Goal: Task Accomplishment & Management: Manage account settings

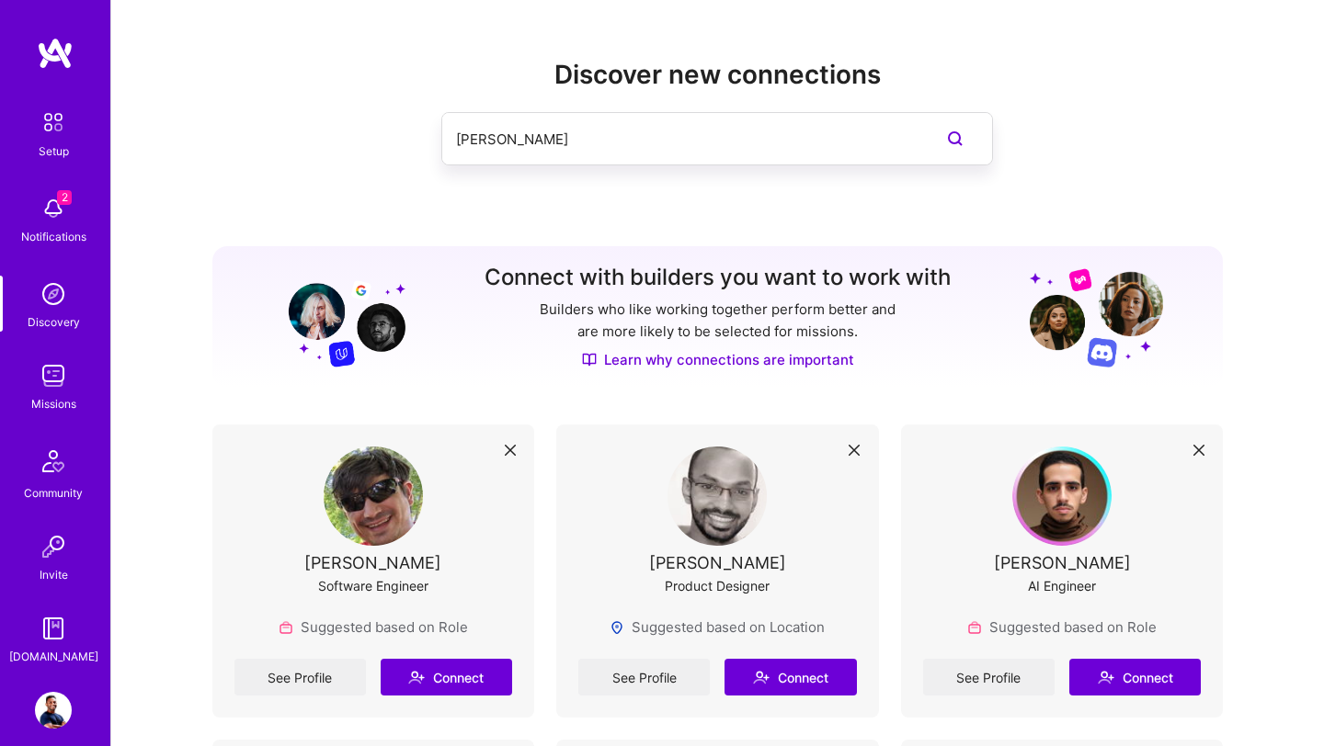
click at [63, 205] on img at bounding box center [53, 208] width 37 height 37
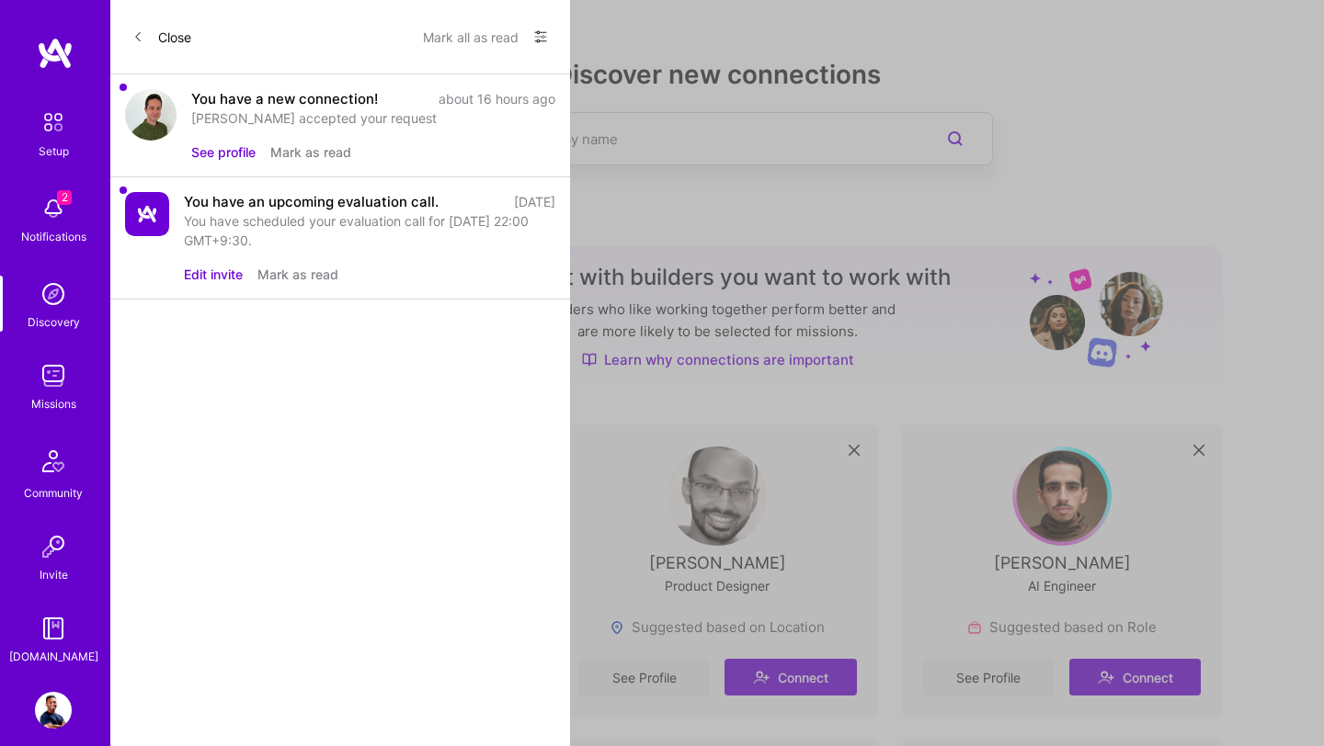
click at [222, 115] on div "[PERSON_NAME] accepted your request" at bounding box center [373, 117] width 364 height 19
click at [213, 159] on button "See profile" at bounding box center [223, 151] width 64 height 19
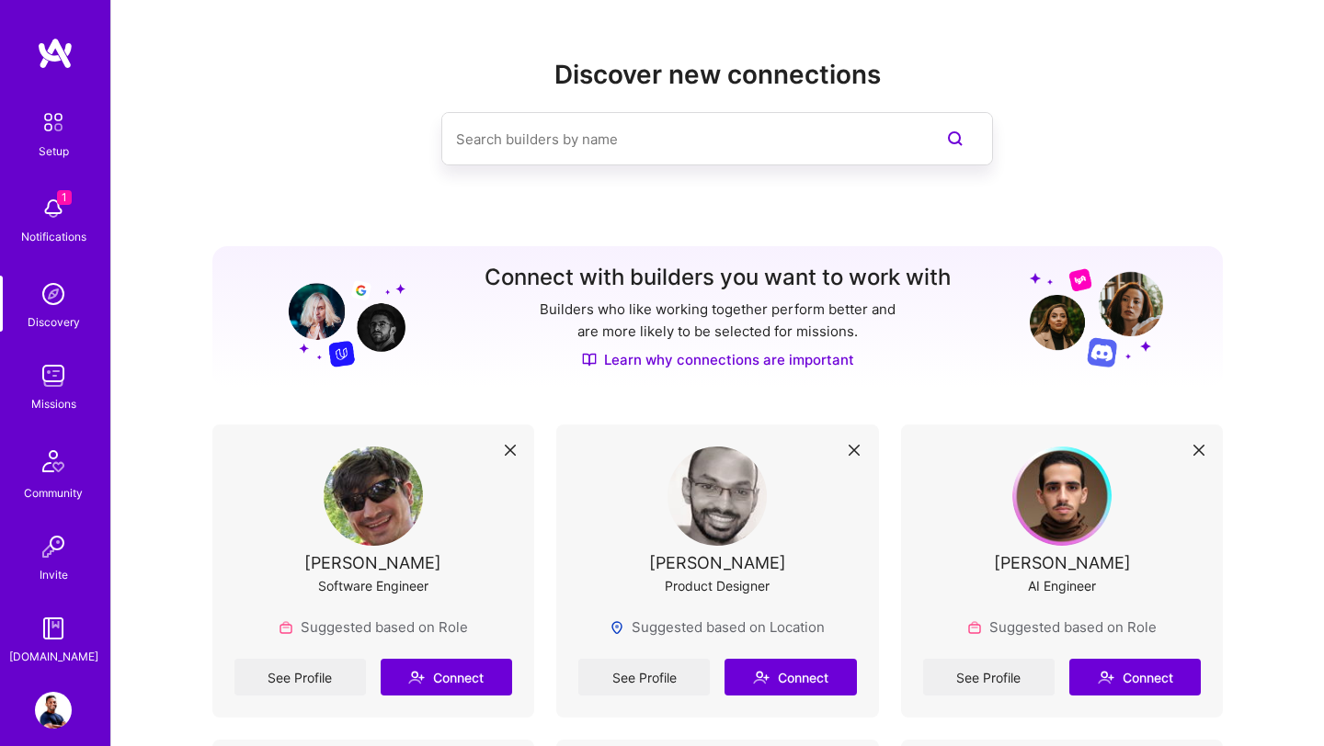
click at [62, 211] on img at bounding box center [53, 208] width 37 height 37
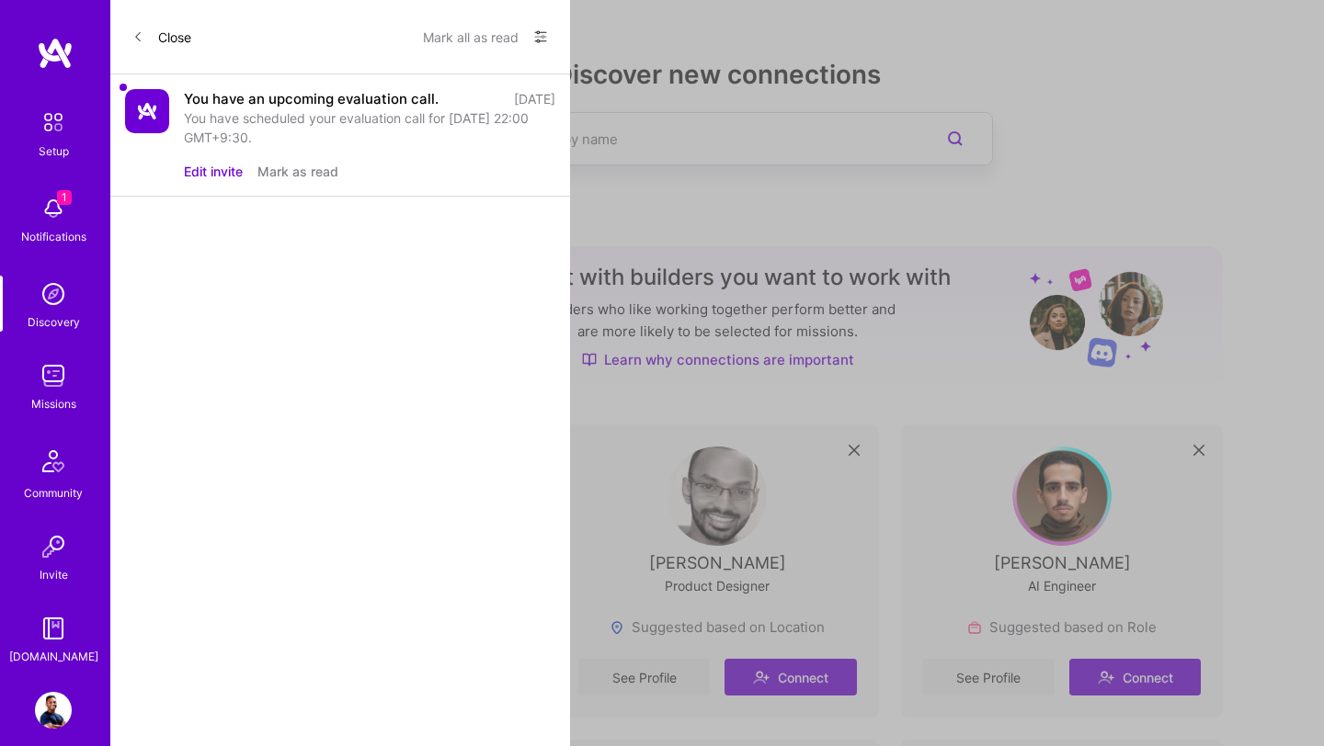
click at [244, 100] on div "You have an upcoming evaluation call." at bounding box center [311, 98] width 255 height 19
click at [165, 114] on img at bounding box center [147, 111] width 44 height 44
click at [279, 170] on button "Mark as read" at bounding box center [297, 171] width 81 height 19
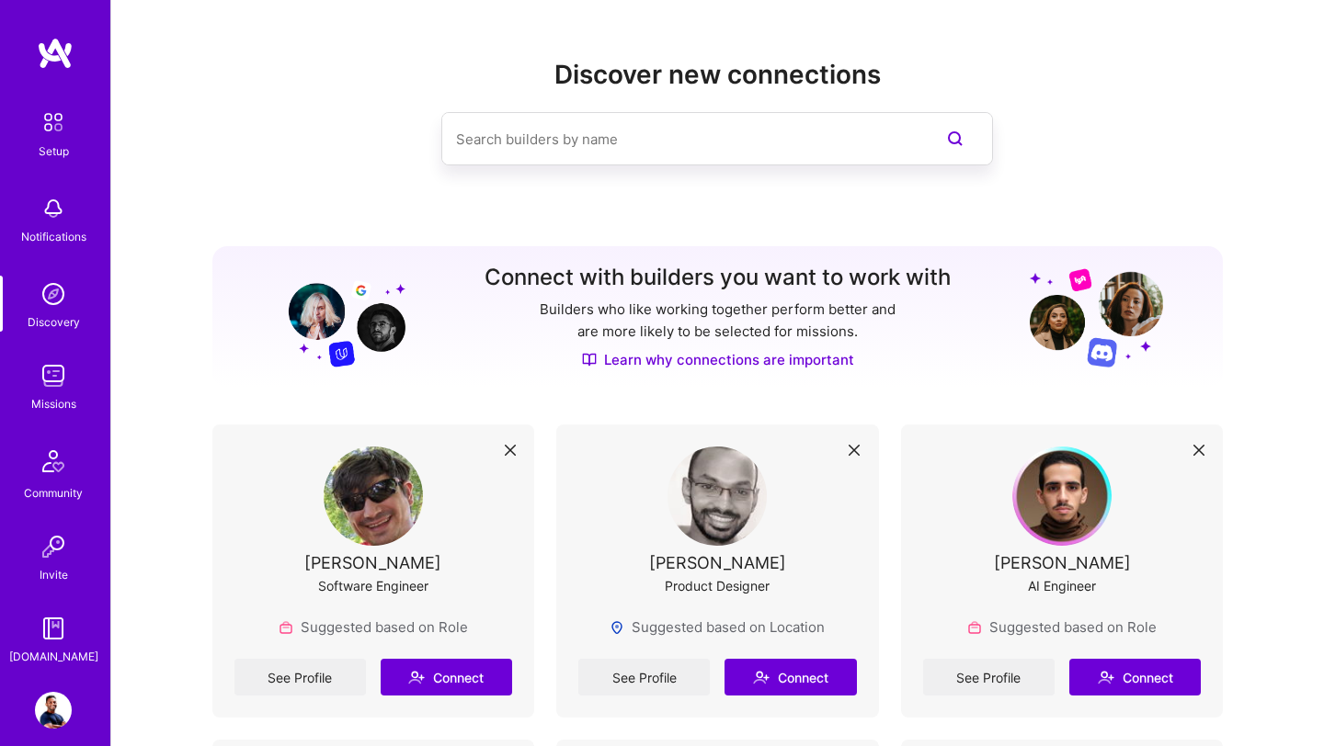
click at [68, 210] on img at bounding box center [53, 208] width 37 height 37
click at [675, 677] on link "See Profile" at bounding box center [643, 677] width 131 height 37
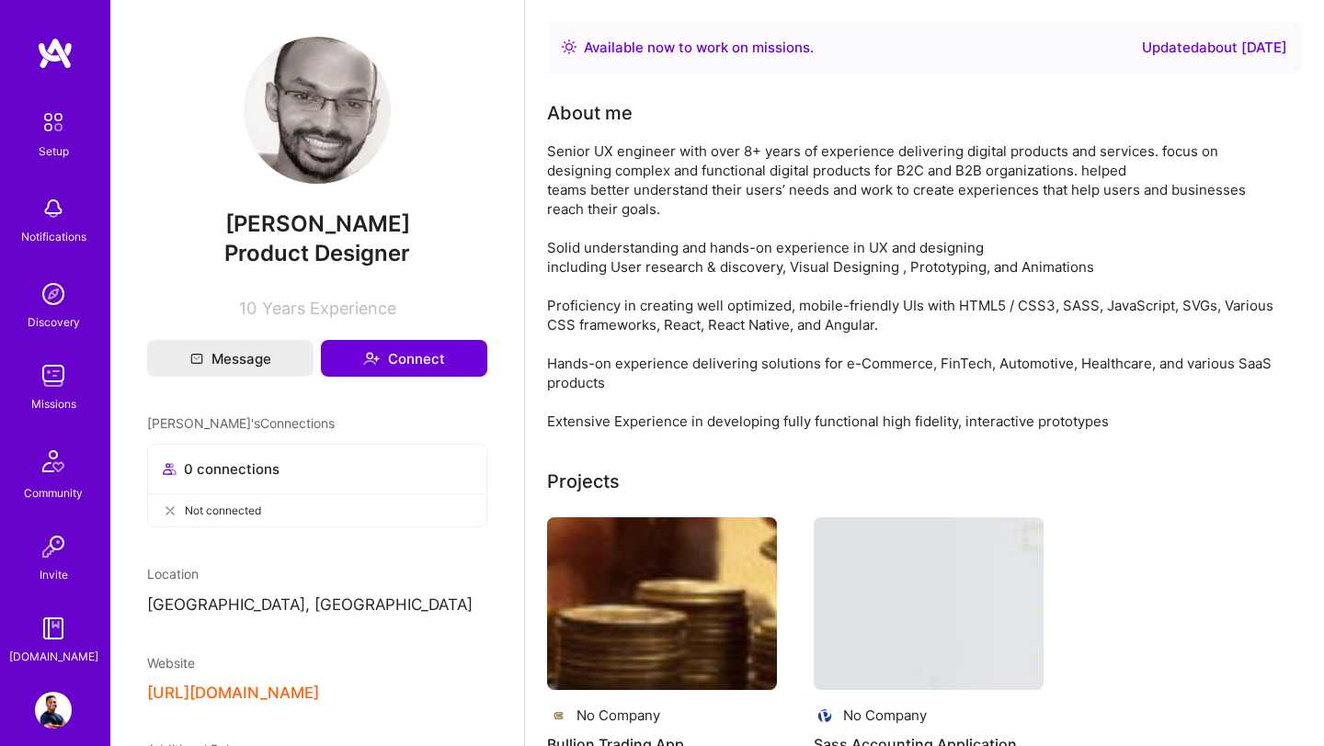
click at [52, 38] on img at bounding box center [55, 53] width 37 height 33
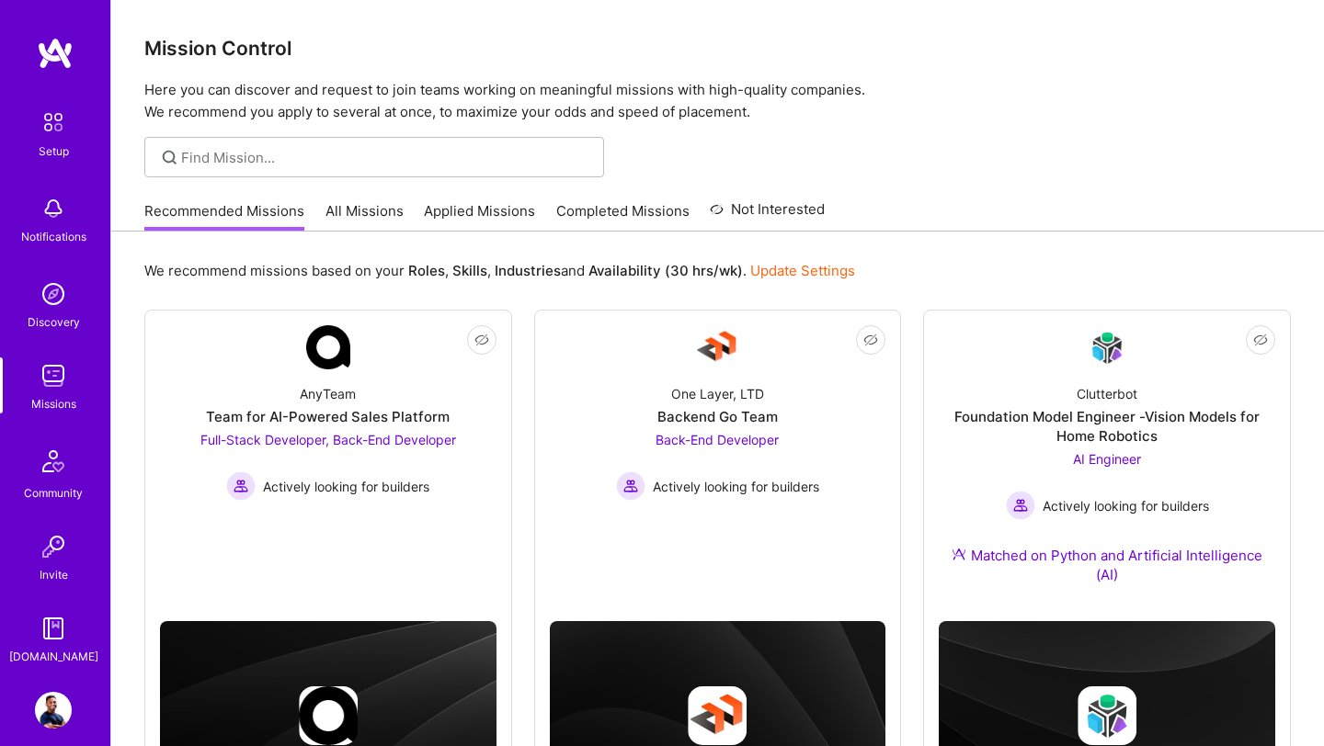
click at [461, 214] on link "Applied Missions" at bounding box center [479, 216] width 111 height 30
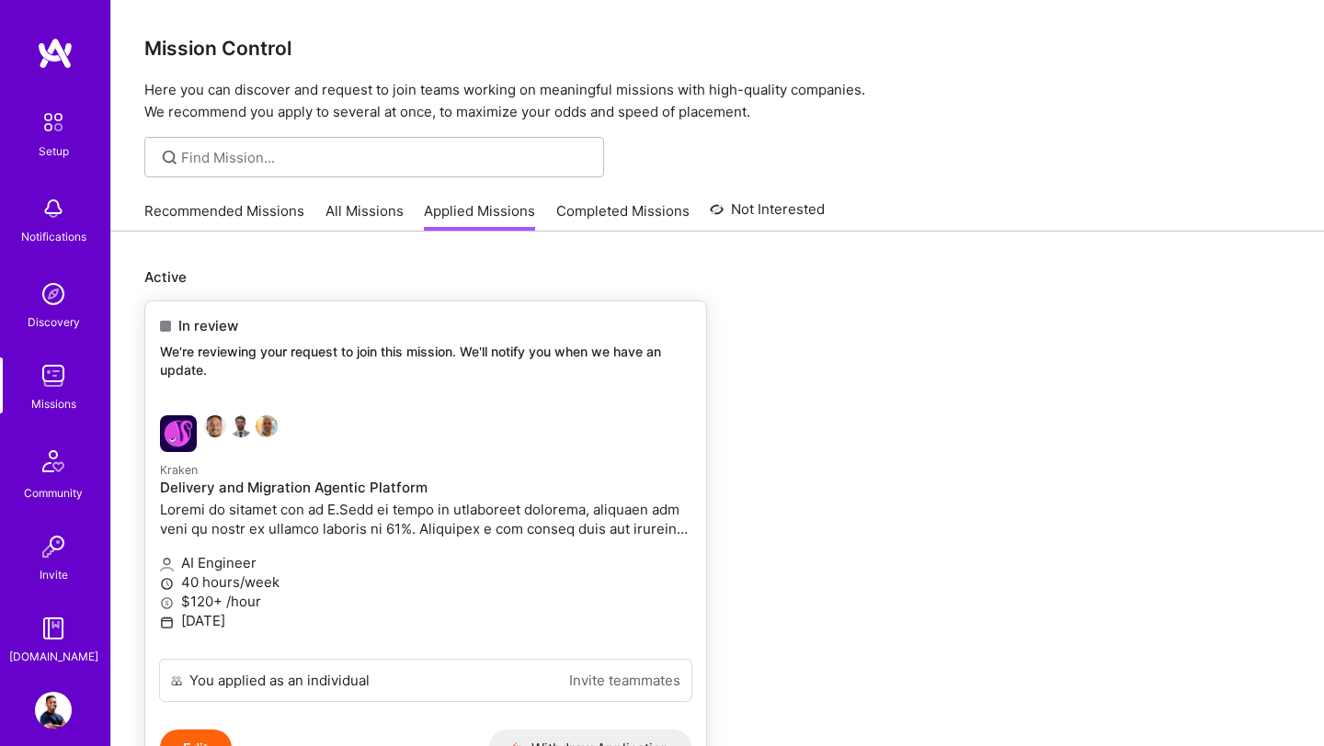
scroll to position [127, 0]
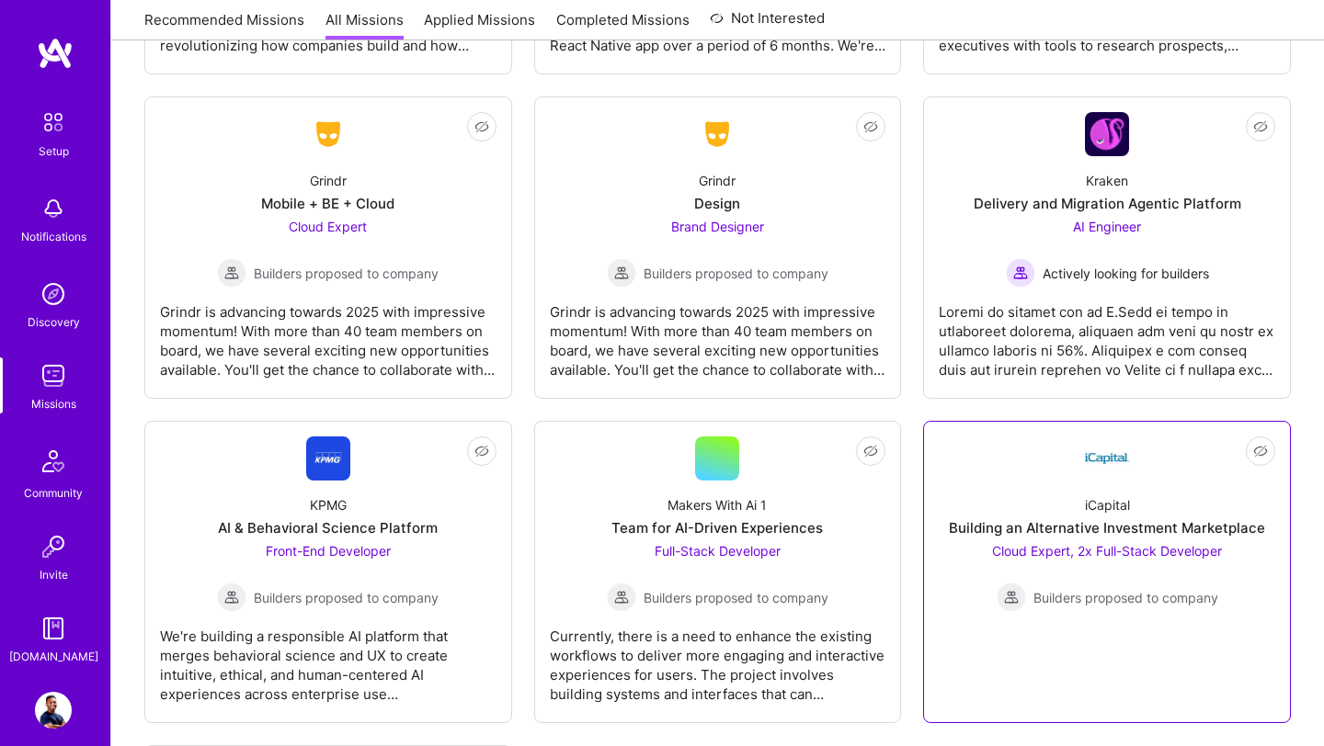
scroll to position [5036, 0]
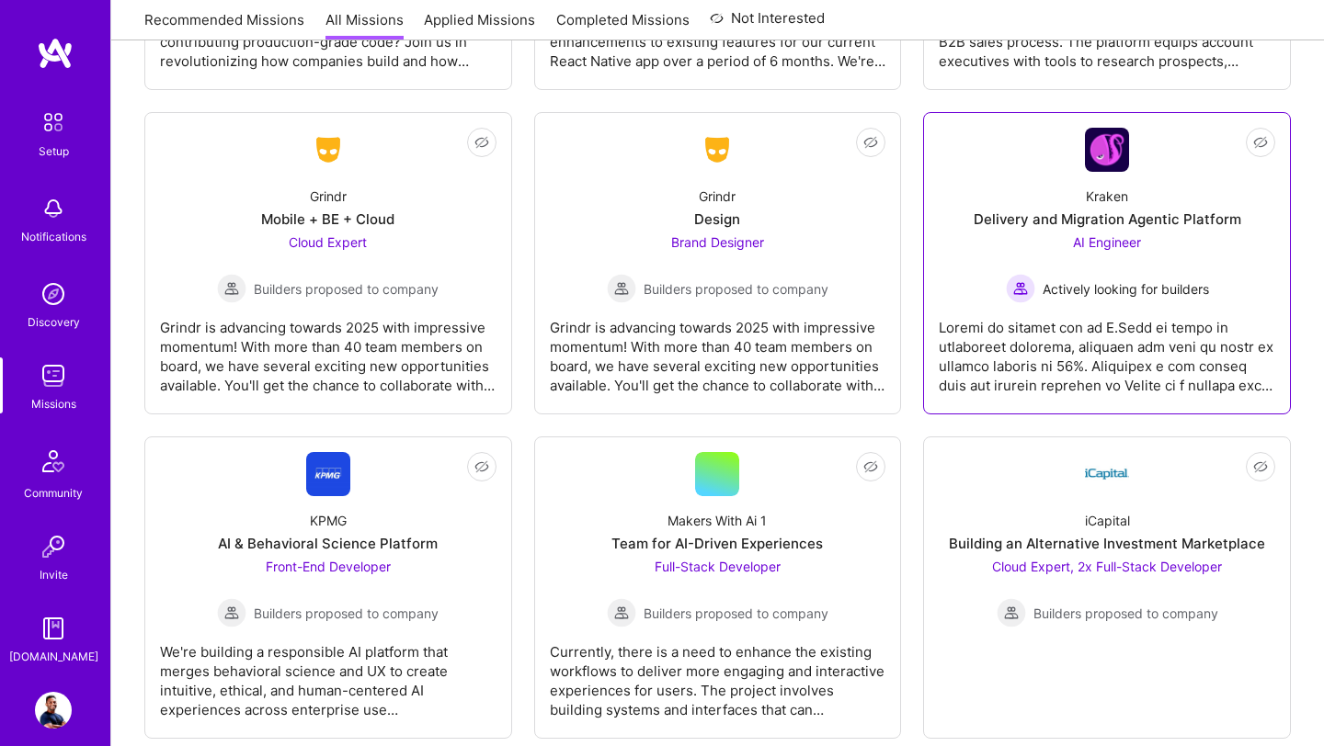
click at [1072, 318] on div at bounding box center [1106, 349] width 336 height 92
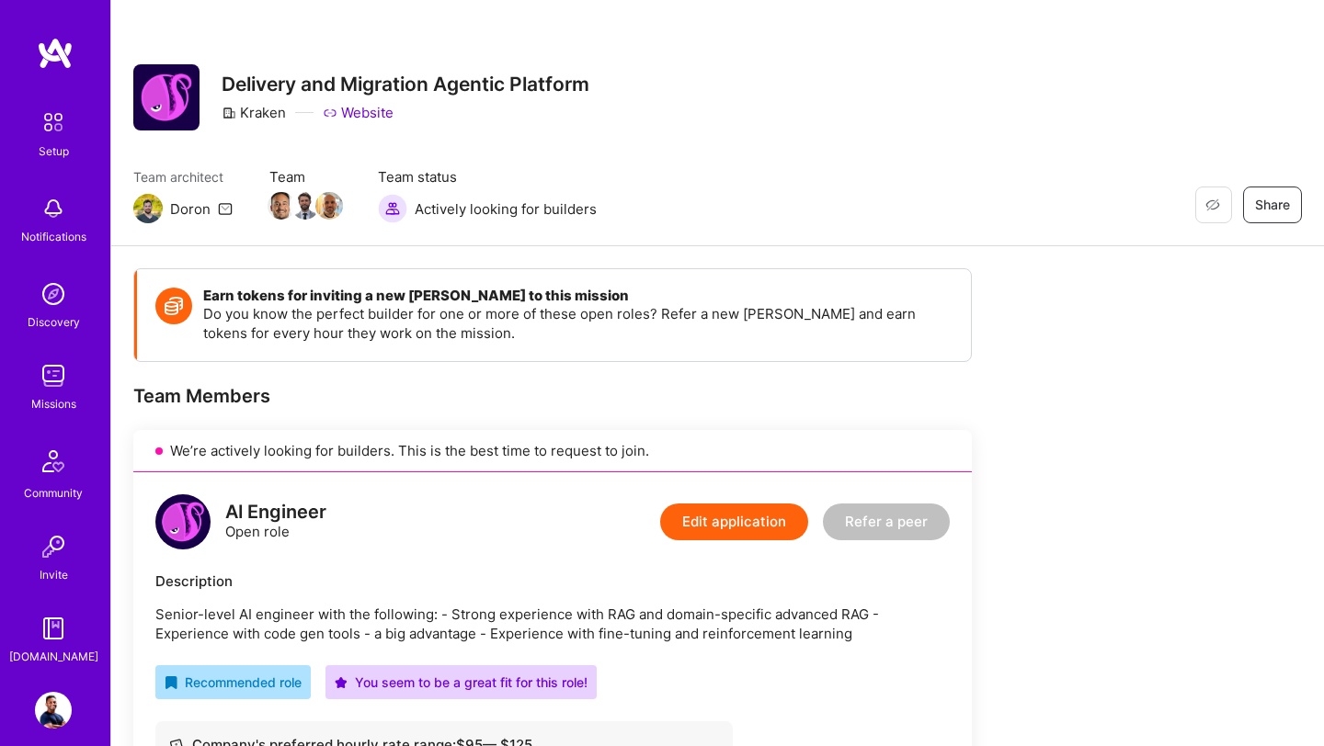
click at [146, 214] on img at bounding box center [147, 208] width 29 height 29
click at [182, 215] on div "Doron" at bounding box center [190, 208] width 40 height 19
click at [193, 212] on div "Doron" at bounding box center [190, 208] width 40 height 19
click at [148, 210] on img at bounding box center [147, 208] width 29 height 29
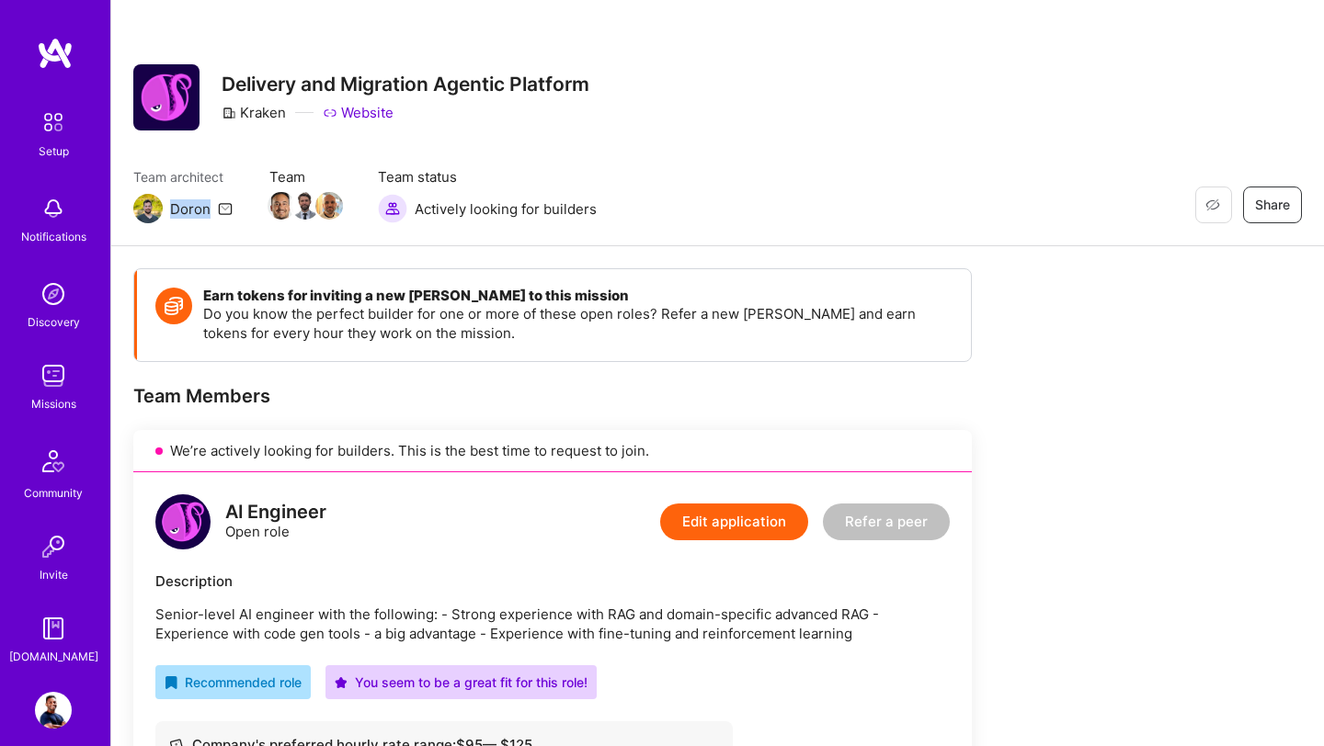
click at [223, 203] on icon at bounding box center [225, 208] width 15 height 15
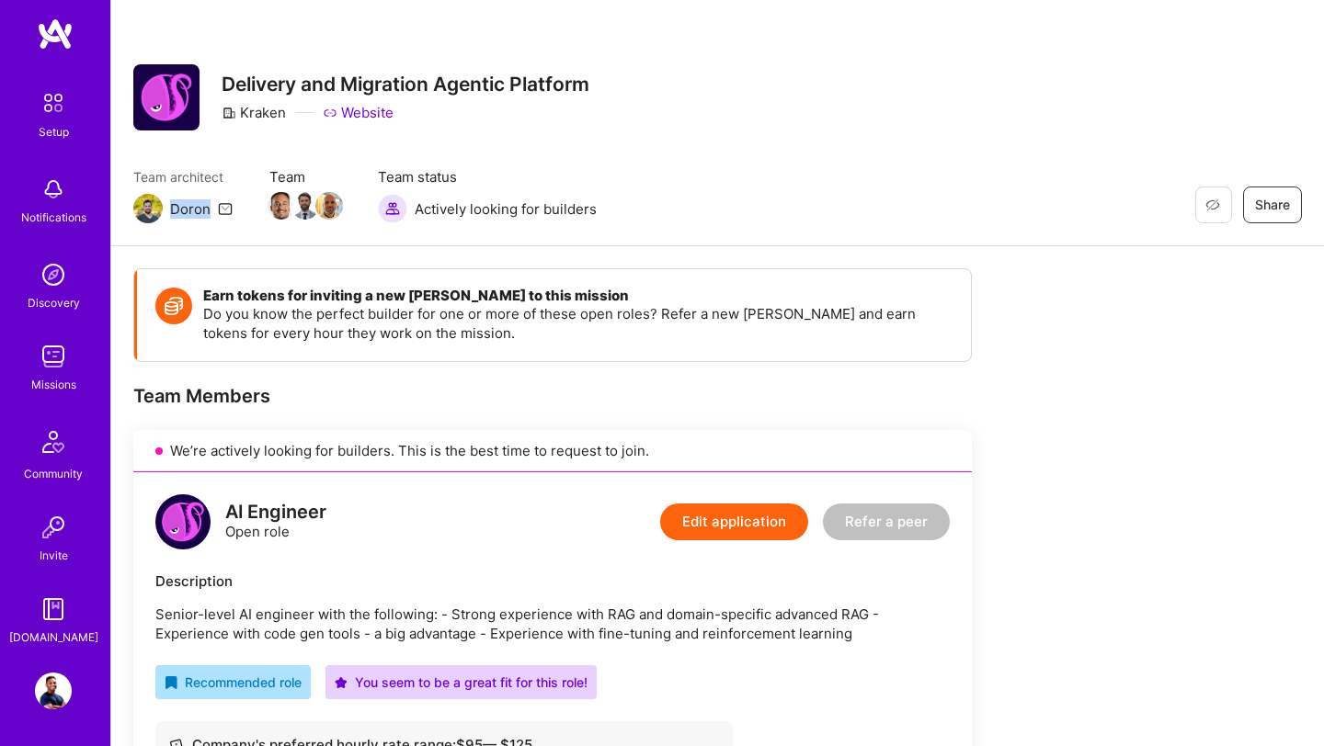
click at [54, 273] on img at bounding box center [53, 274] width 37 height 37
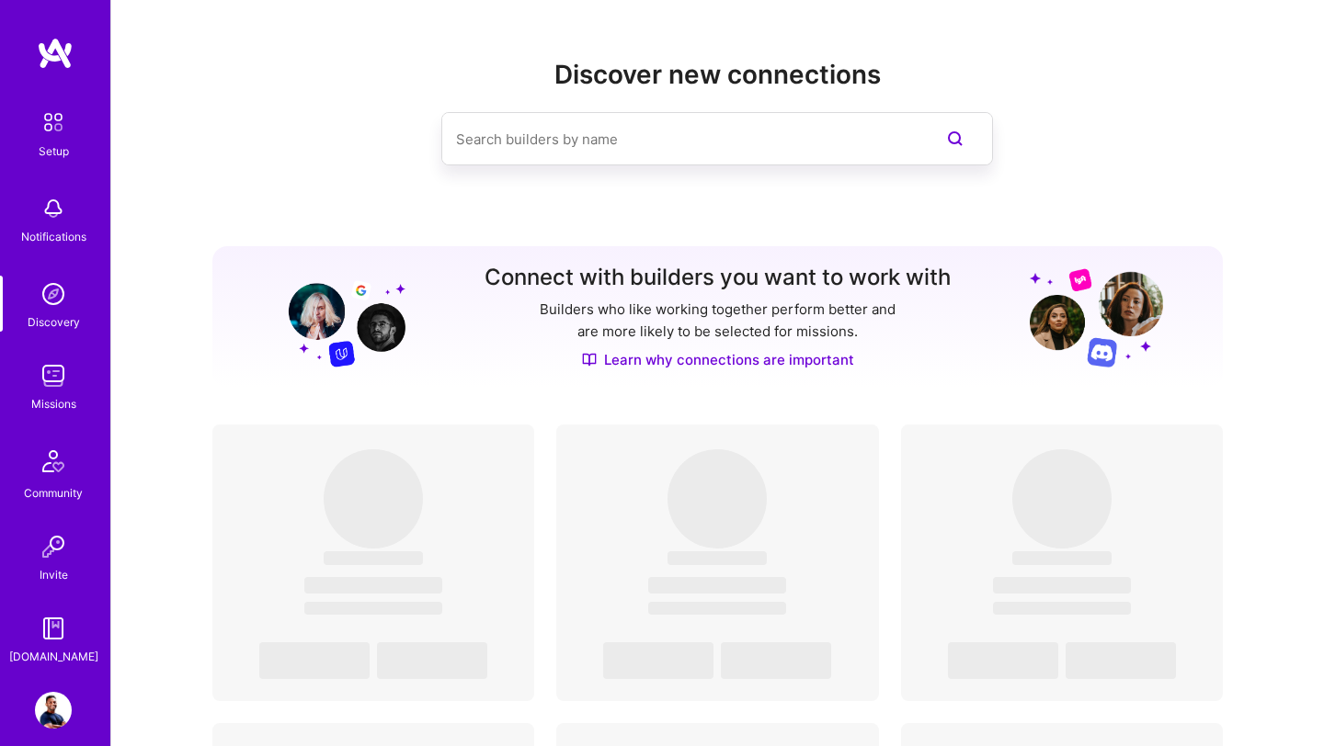
click at [611, 137] on input at bounding box center [680, 139] width 449 height 47
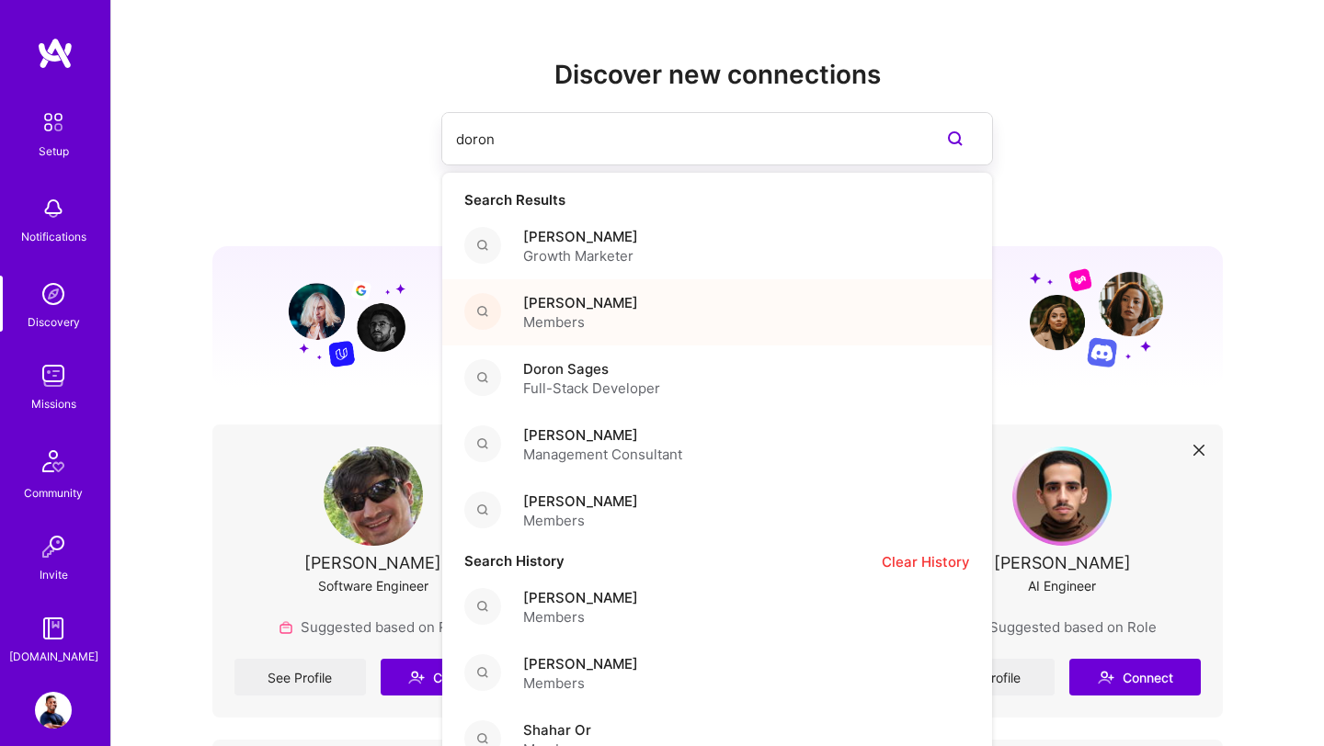
type input "doron"
click at [586, 298] on span "[PERSON_NAME]" at bounding box center [580, 302] width 115 height 19
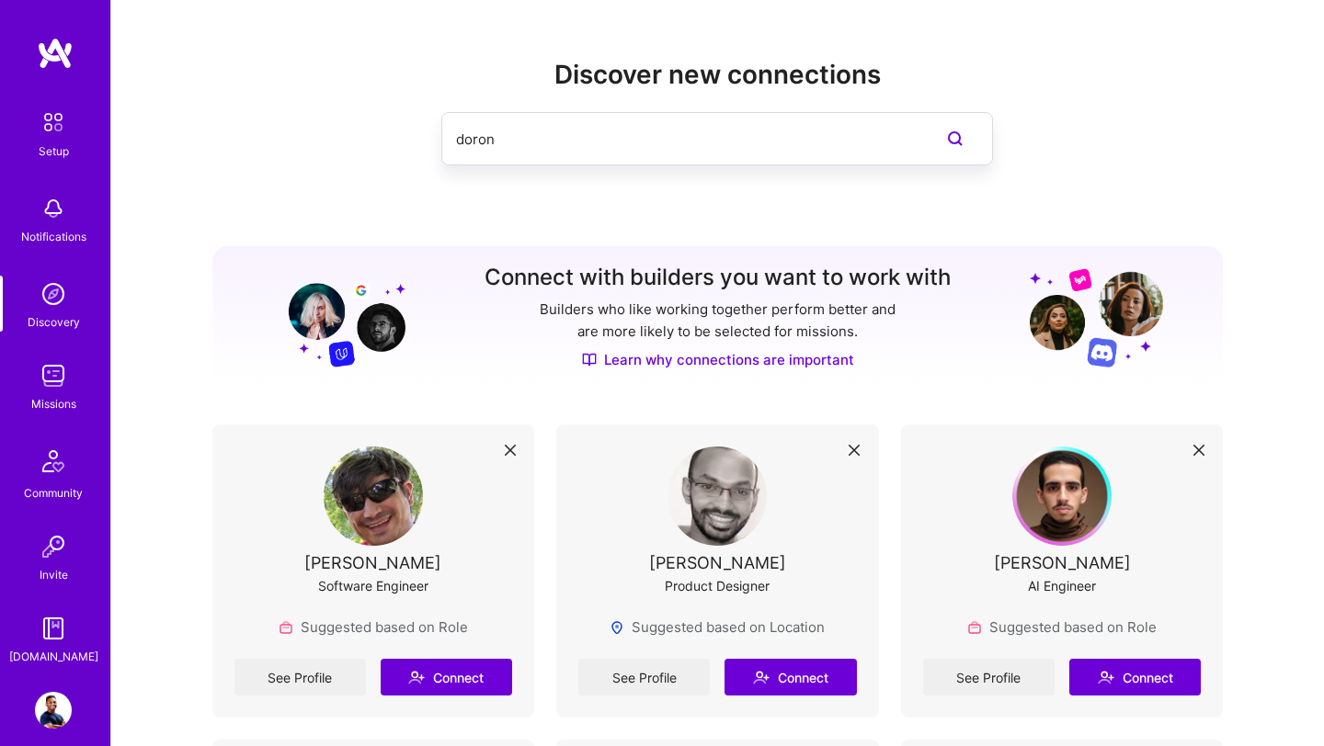
click at [519, 149] on input "doron" at bounding box center [680, 139] width 449 height 47
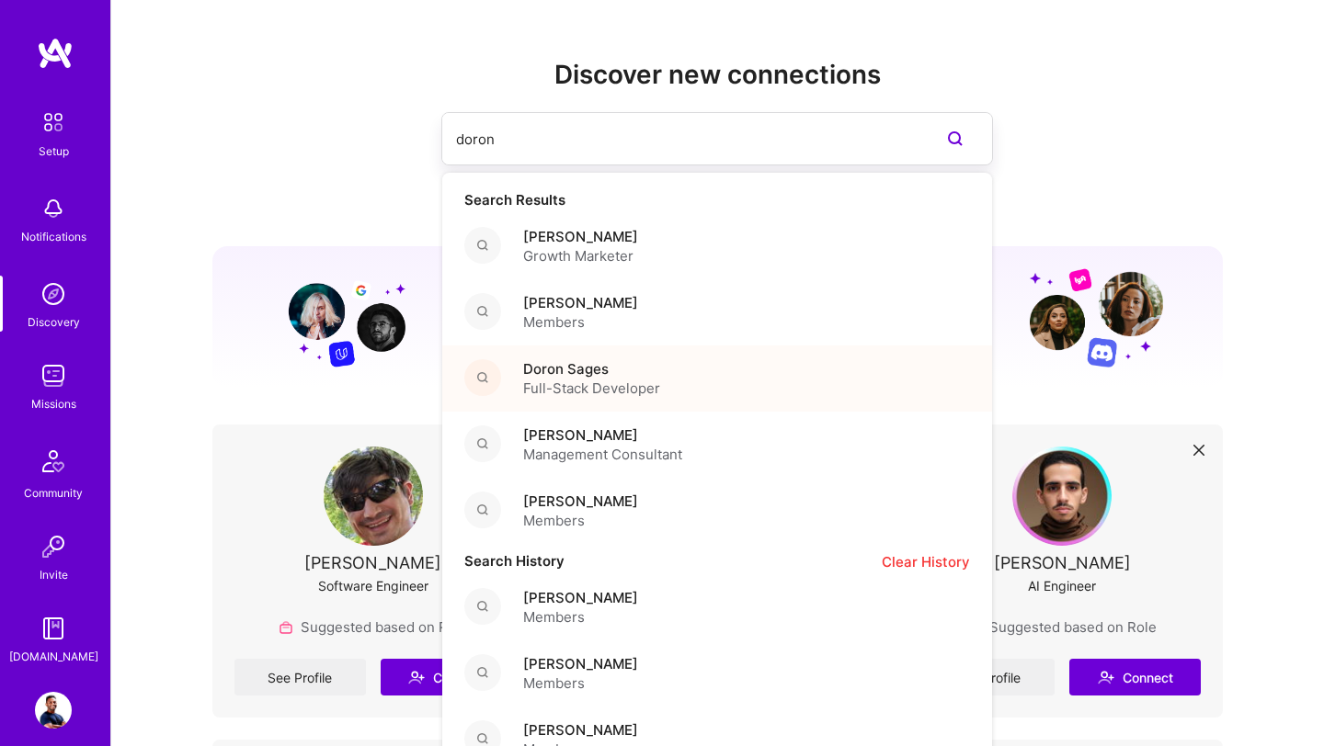
click at [552, 380] on span "Full-Stack Developer" at bounding box center [591, 388] width 137 height 19
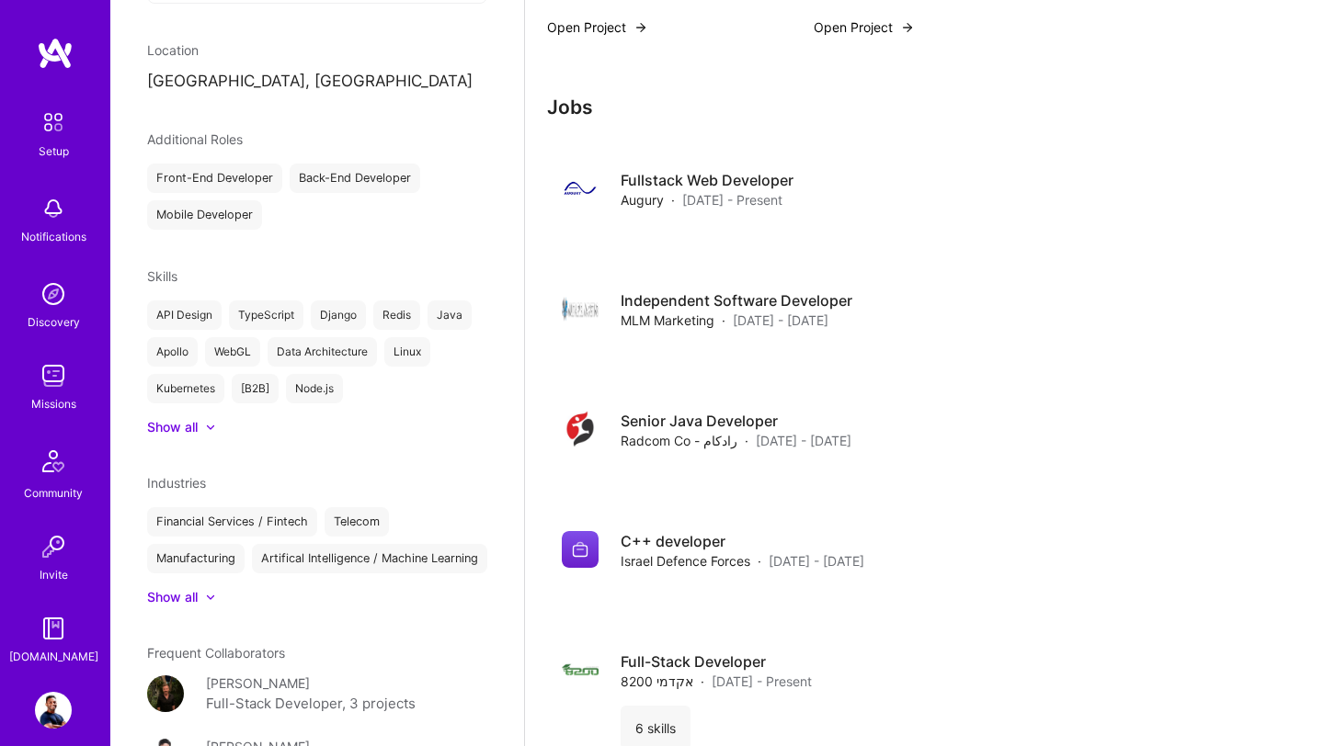
scroll to position [972, 0]
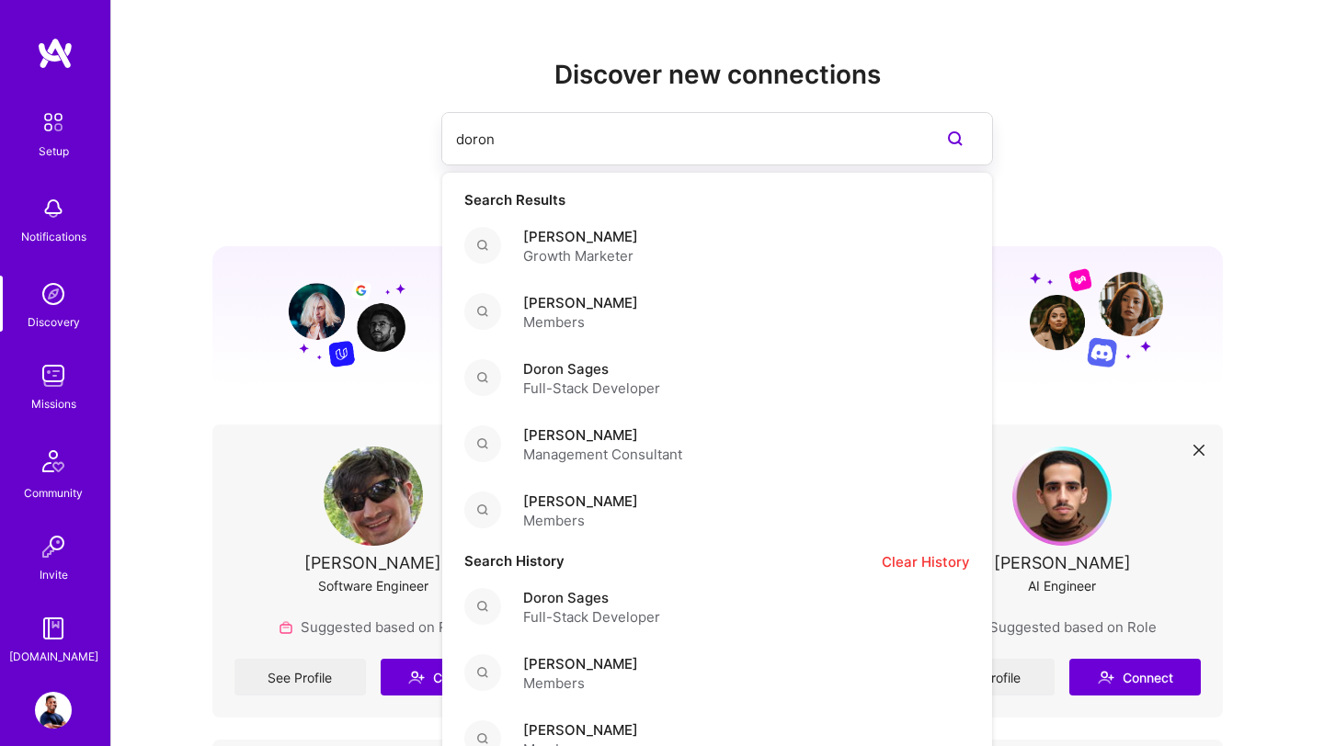
click at [531, 127] on input "doron" at bounding box center [680, 139] width 449 height 47
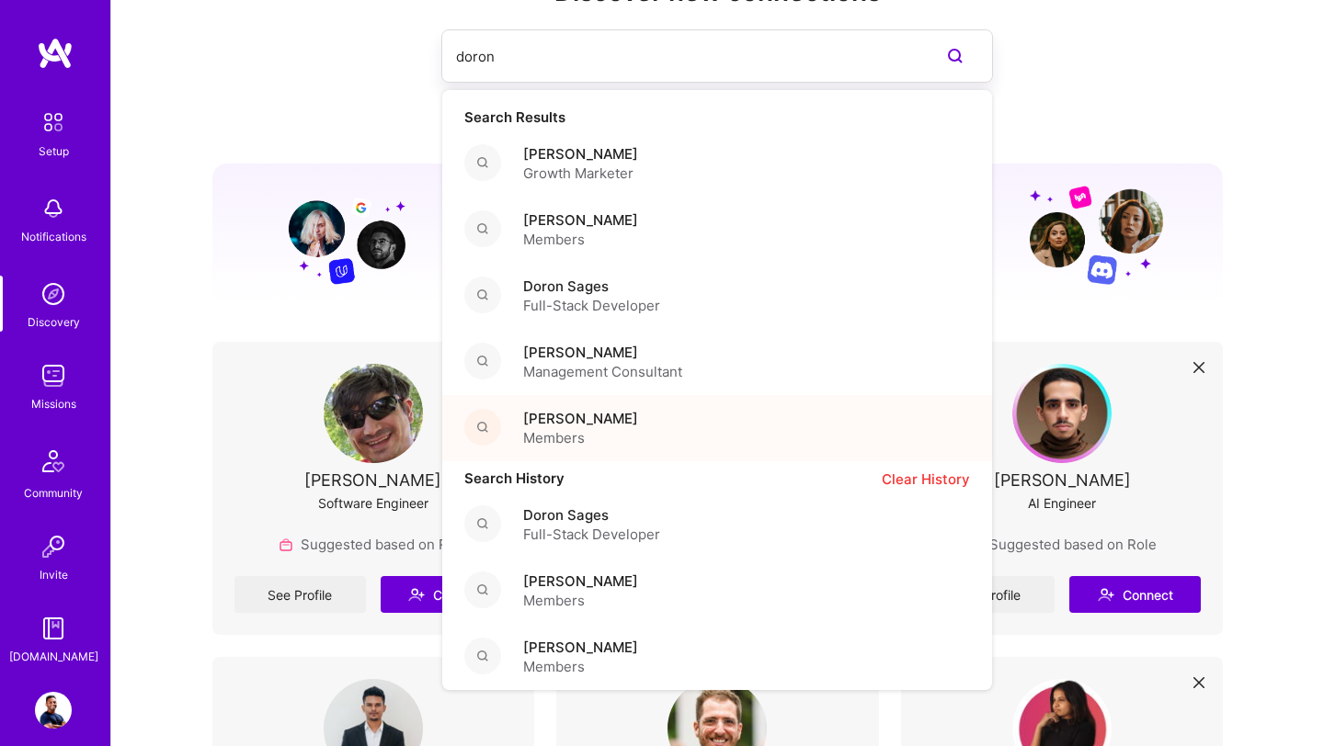
scroll to position [85, 0]
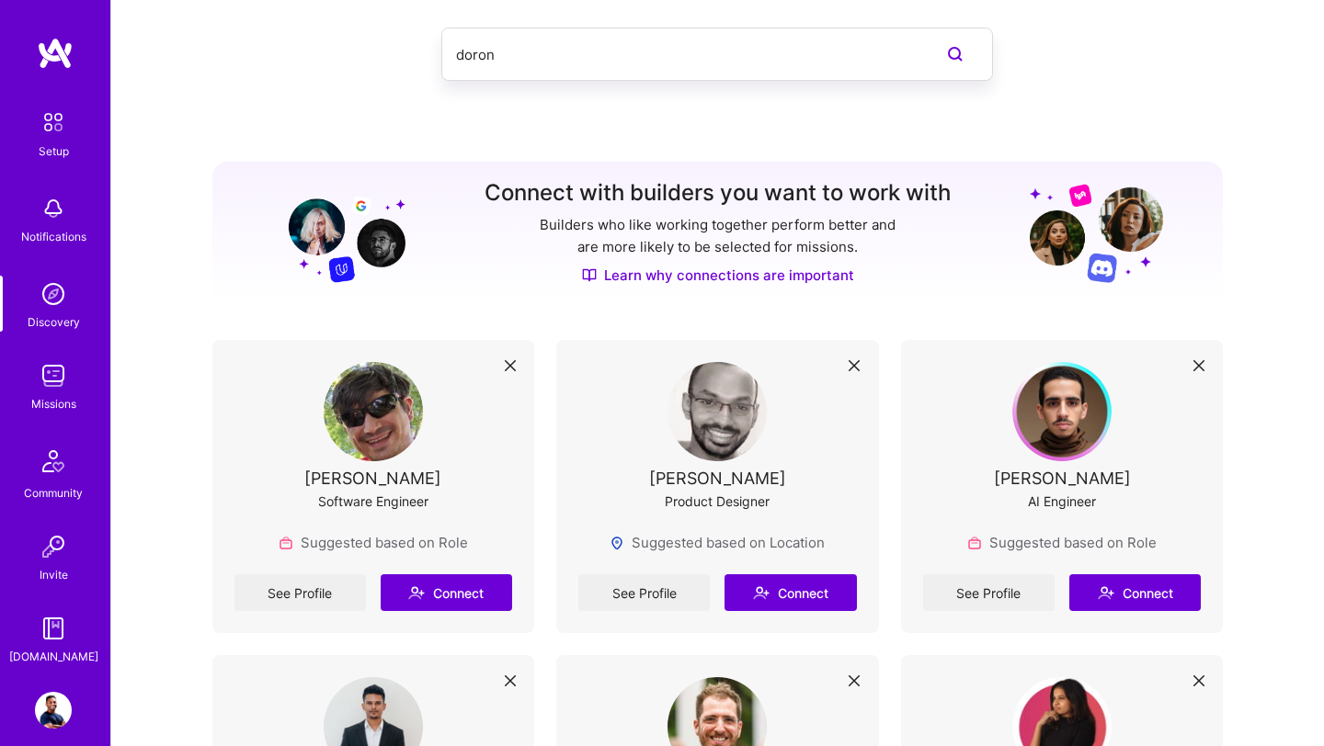
click at [1153, 461] on div "[PERSON_NAME] AI Engineer" at bounding box center [1062, 447] width 279 height 171
click at [1084, 426] on img at bounding box center [1061, 411] width 99 height 99
click at [1014, 602] on link "See Profile" at bounding box center [988, 592] width 131 height 37
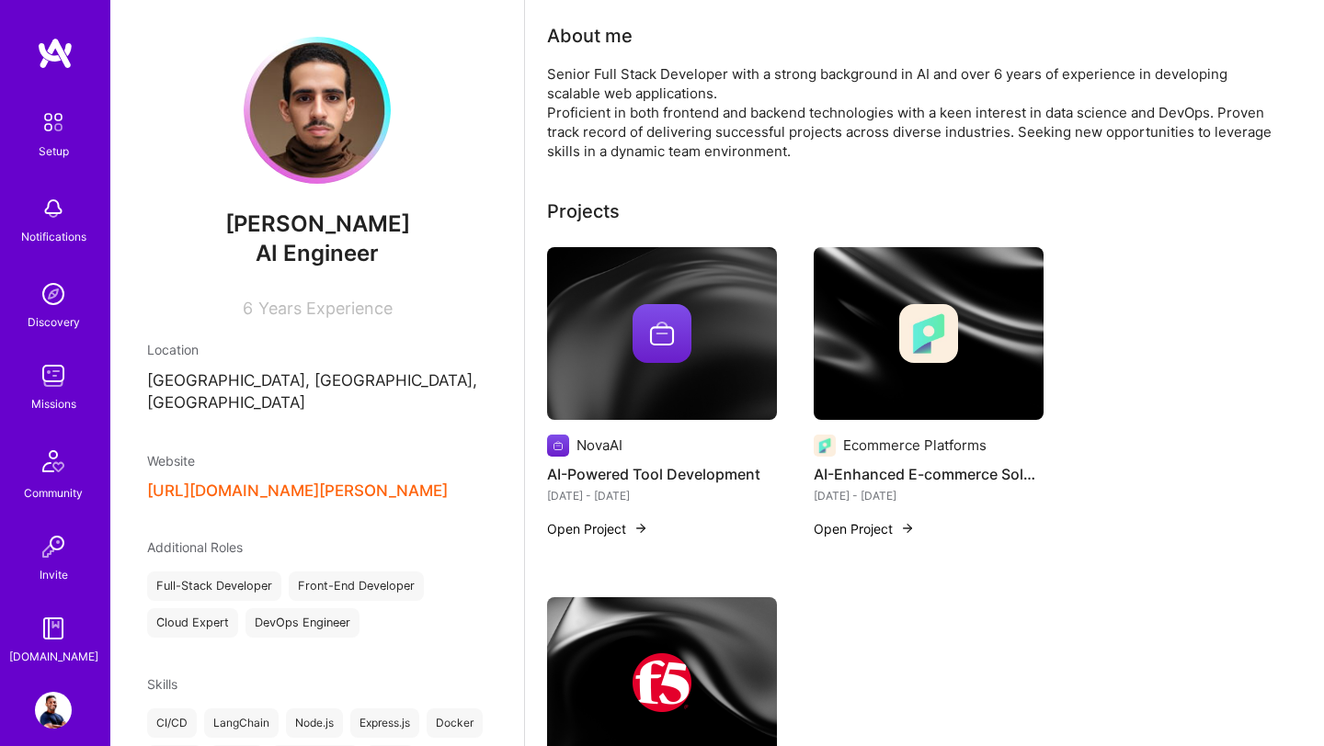
click at [54, 60] on img at bounding box center [55, 53] width 37 height 33
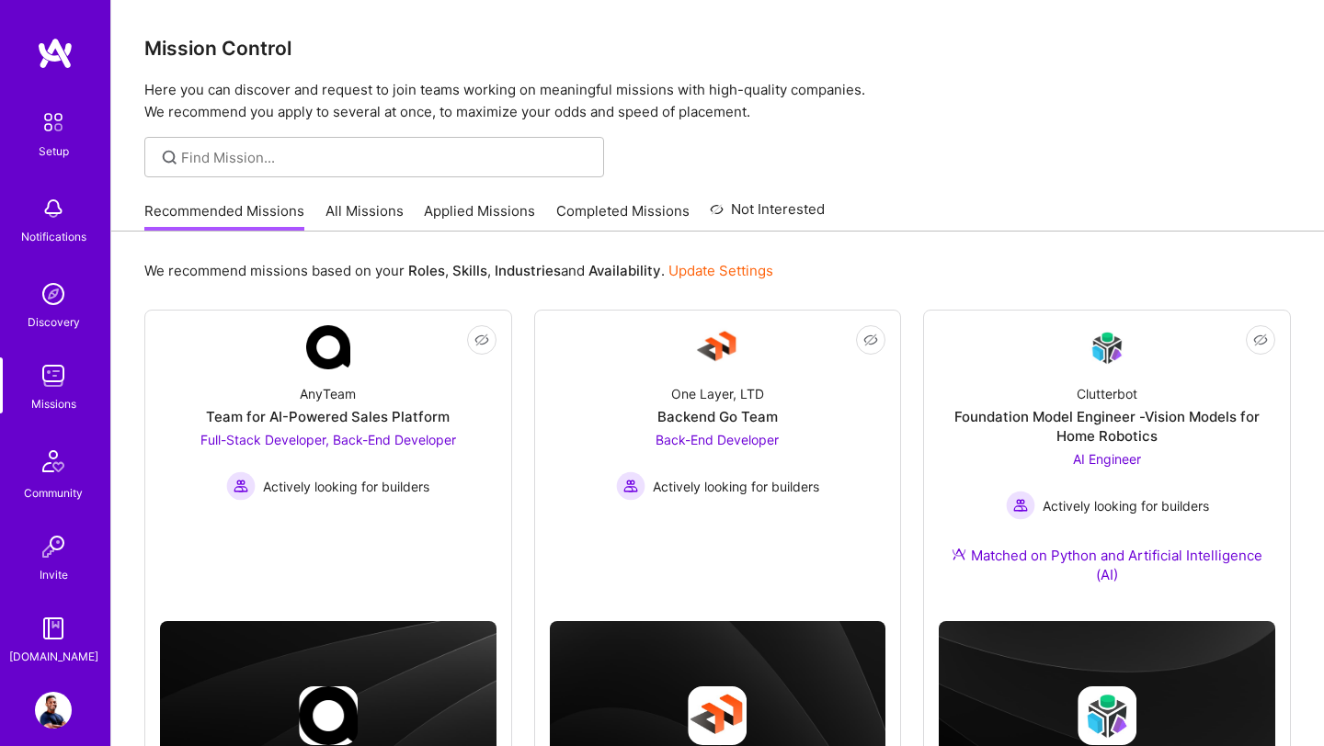
click at [372, 206] on link "All Missions" at bounding box center [364, 216] width 78 height 30
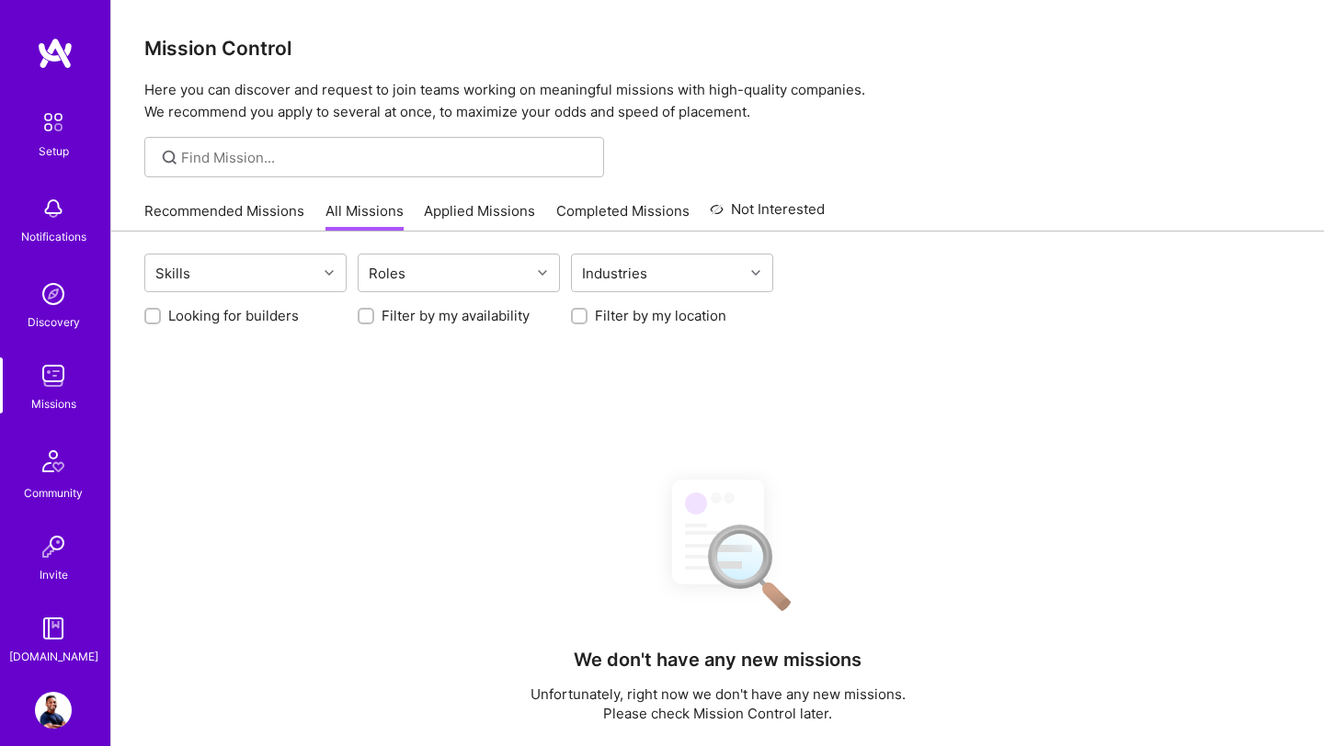
click at [502, 213] on link "Applied Missions" at bounding box center [479, 216] width 111 height 30
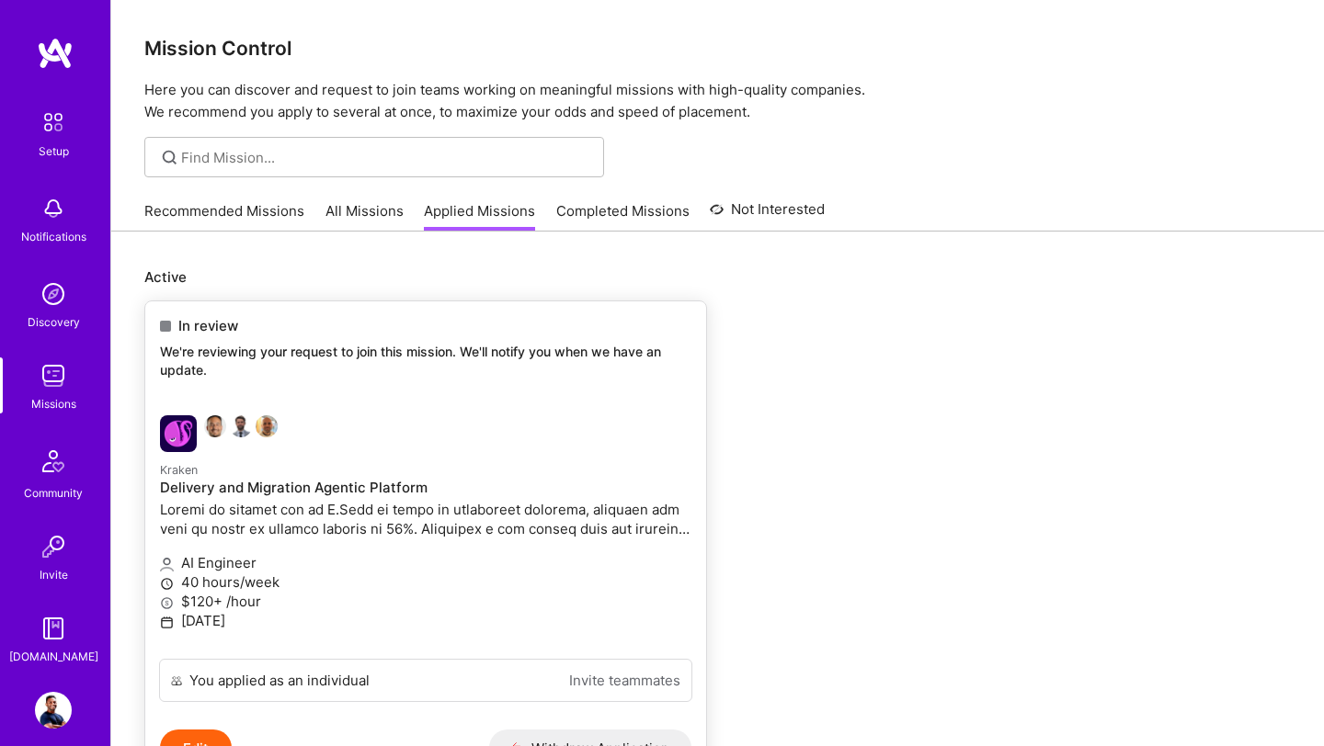
scroll to position [127, 0]
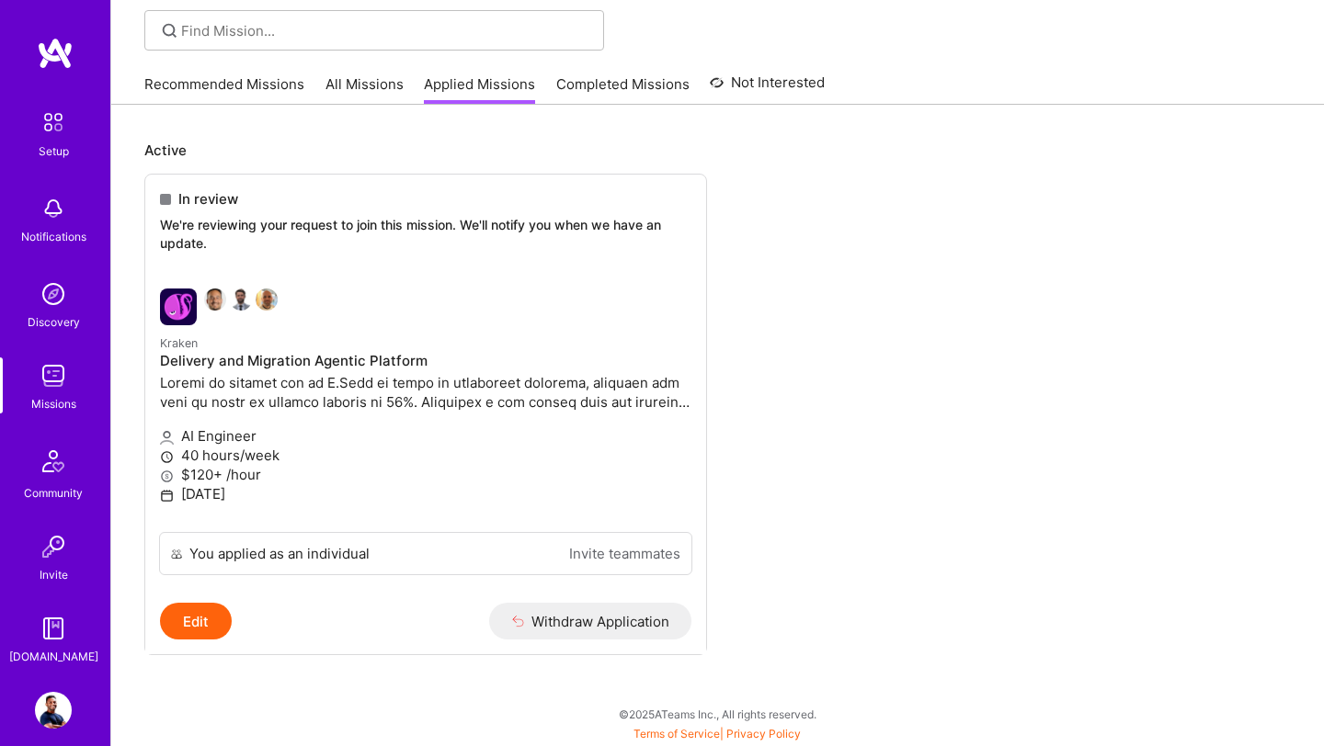
click at [55, 641] on img at bounding box center [53, 628] width 37 height 37
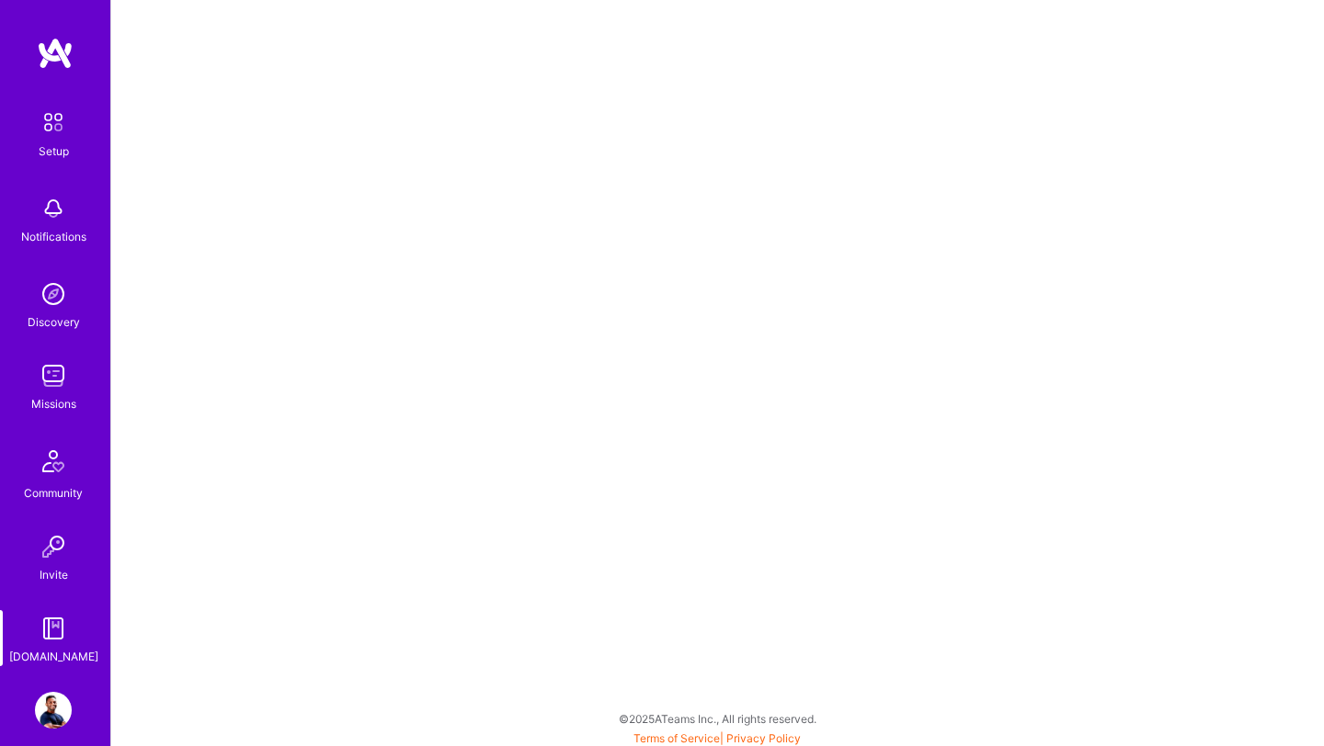
scroll to position [5, 0]
click at [63, 377] on img at bounding box center [53, 376] width 37 height 37
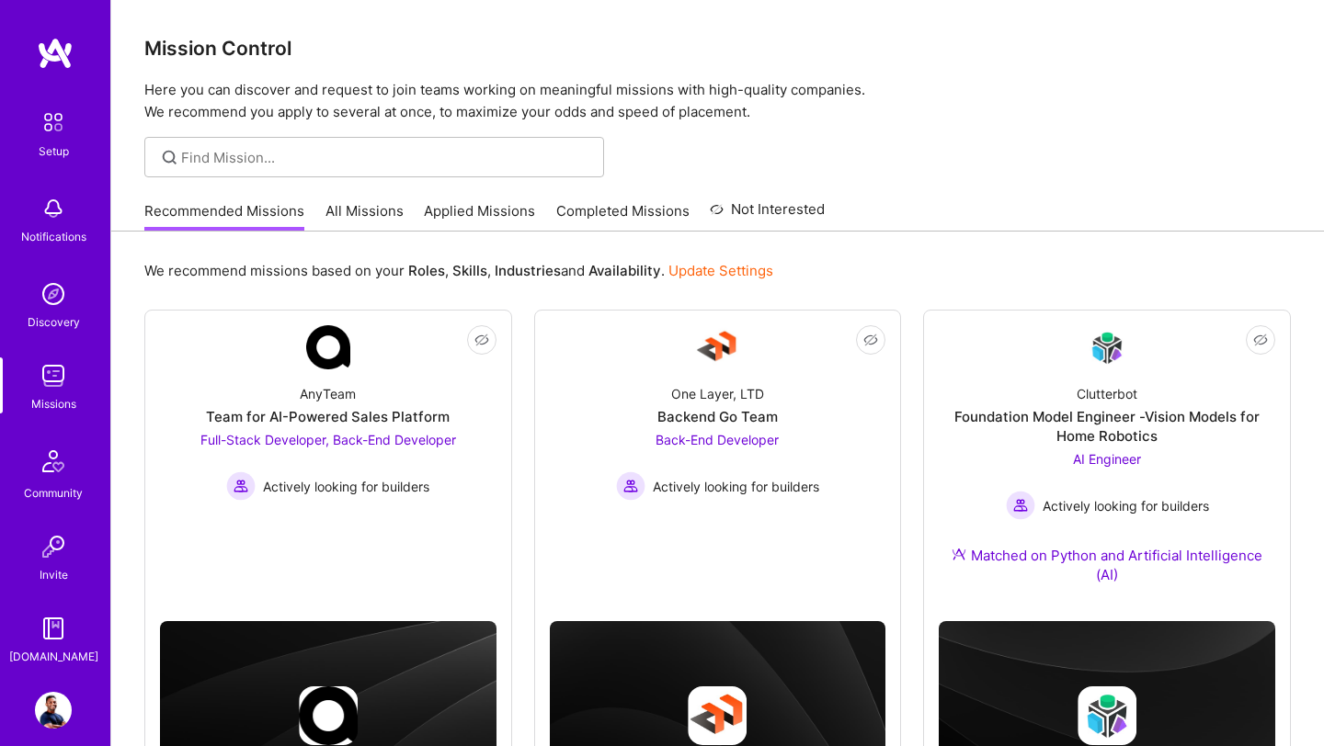
click at [453, 214] on link "Applied Missions" at bounding box center [479, 216] width 111 height 30
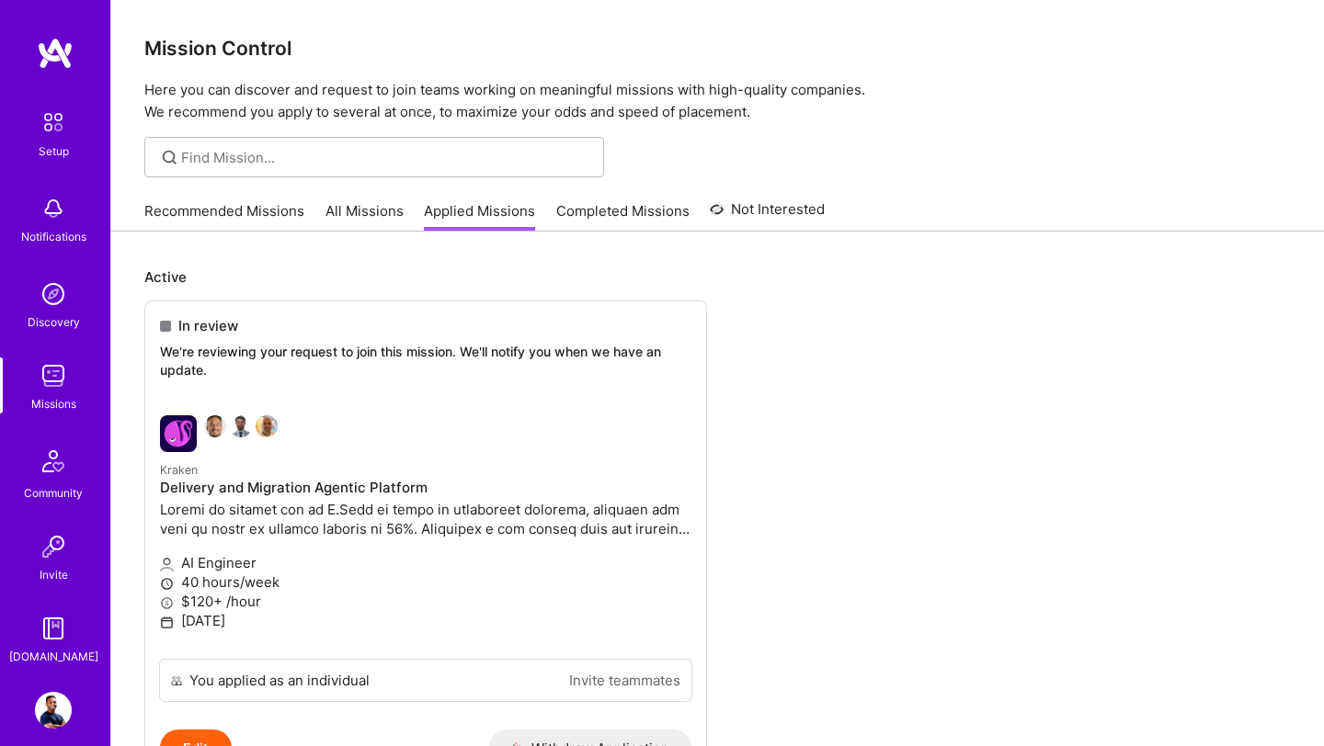
click at [356, 214] on link "All Missions" at bounding box center [364, 216] width 78 height 30
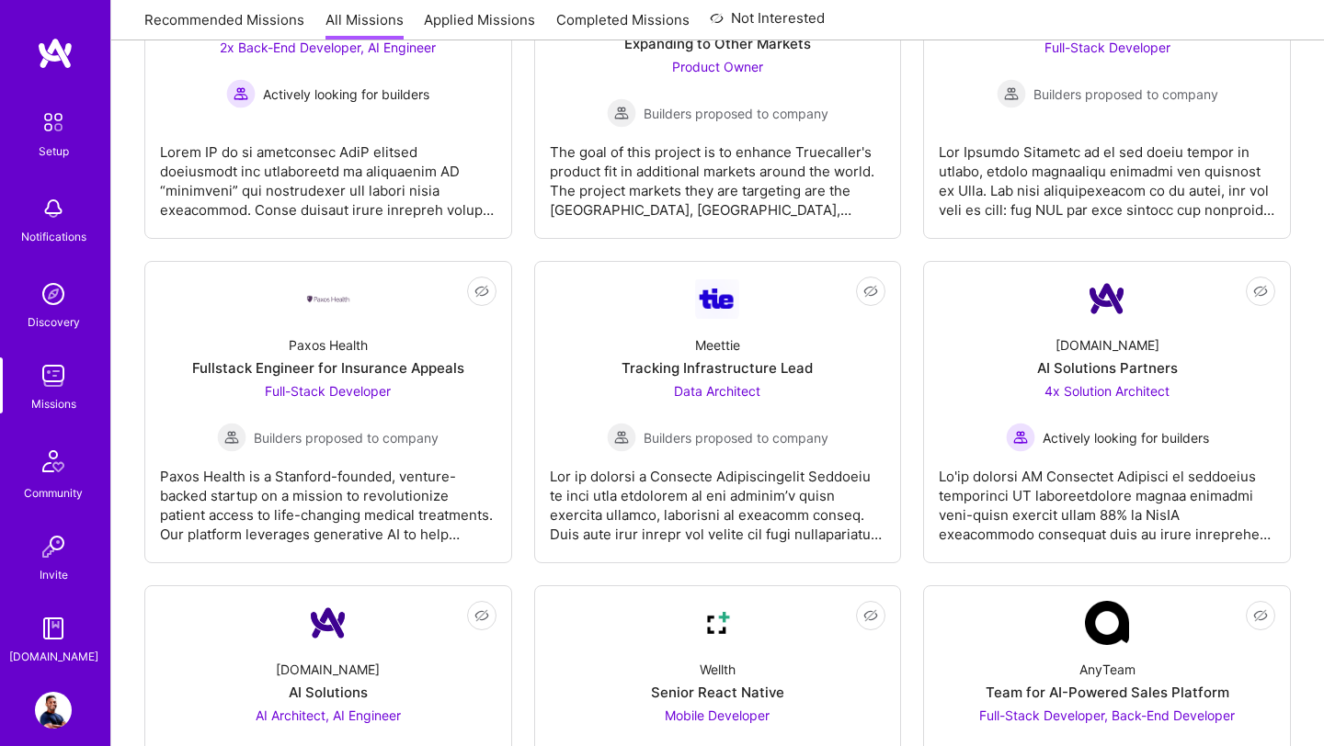
scroll to position [4368, 0]
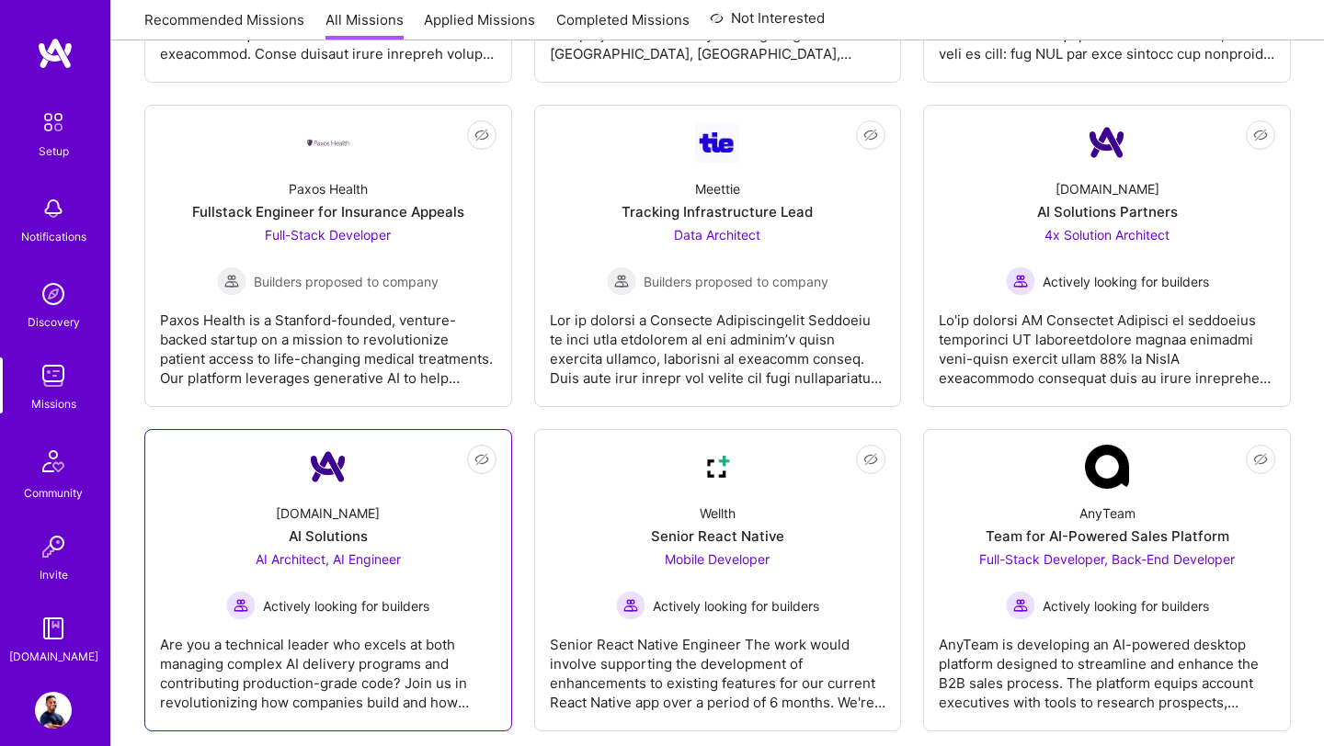
click at [326, 560] on span "AI Architect, AI Engineer" at bounding box center [328, 559] width 145 height 16
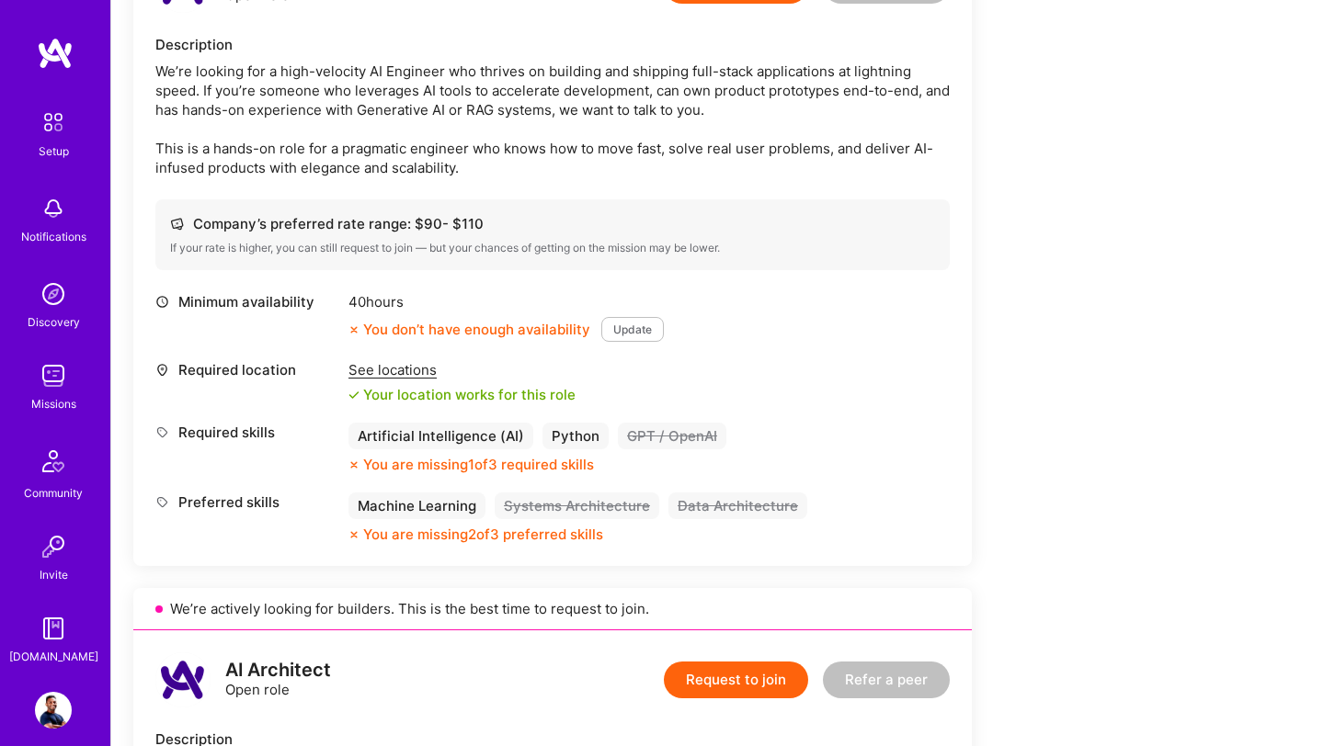
scroll to position [555, 0]
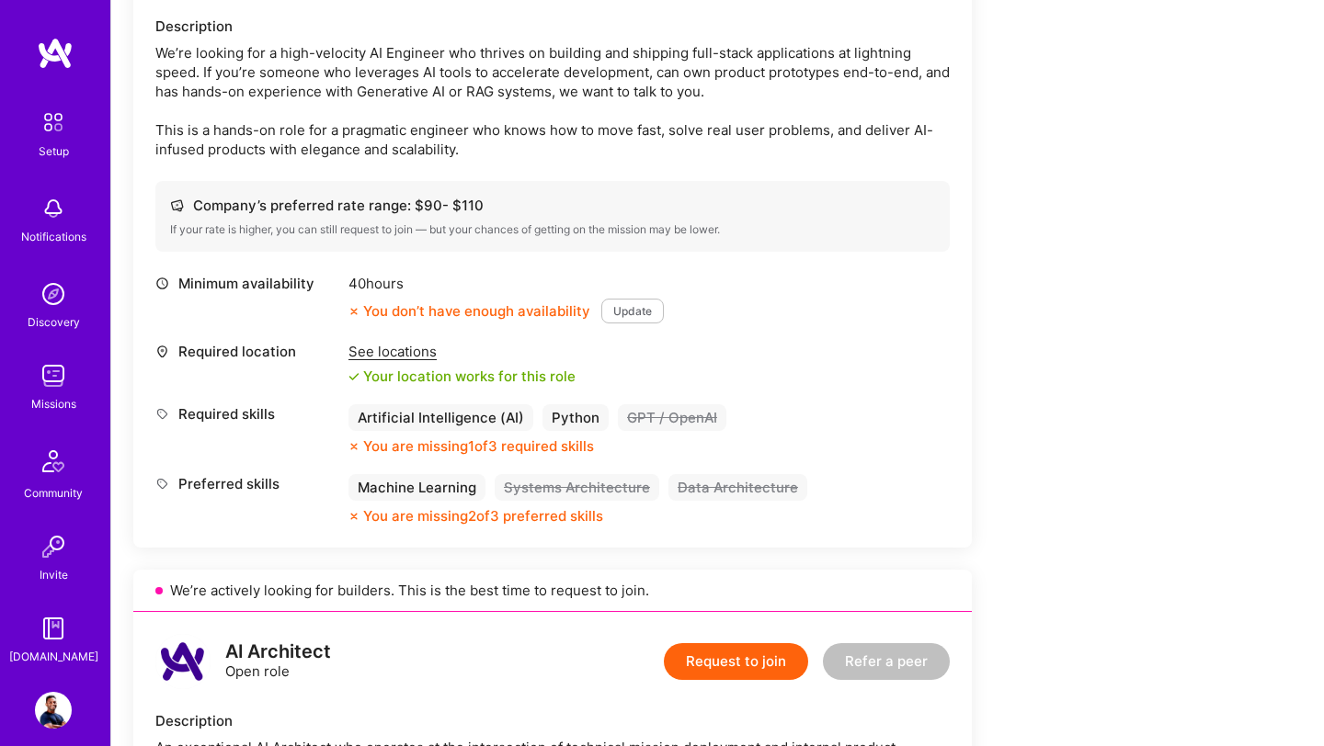
click at [614, 324] on button "Update" at bounding box center [632, 311] width 63 height 25
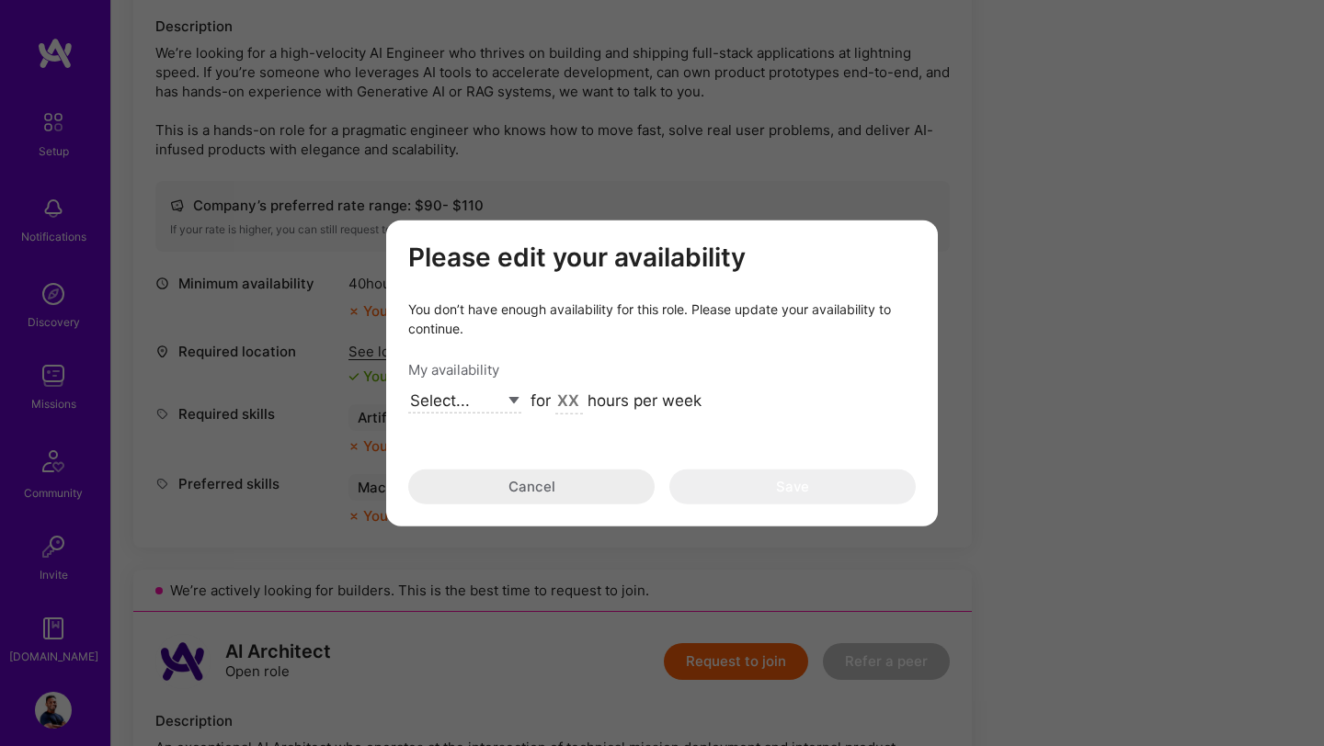
click at [506, 407] on select "Select... Right Now Future Date Not Available" at bounding box center [464, 401] width 113 height 25
click at [698, 142] on div "Please edit your availability You don’t have enough availability for this role.…" at bounding box center [662, 373] width 1324 height 746
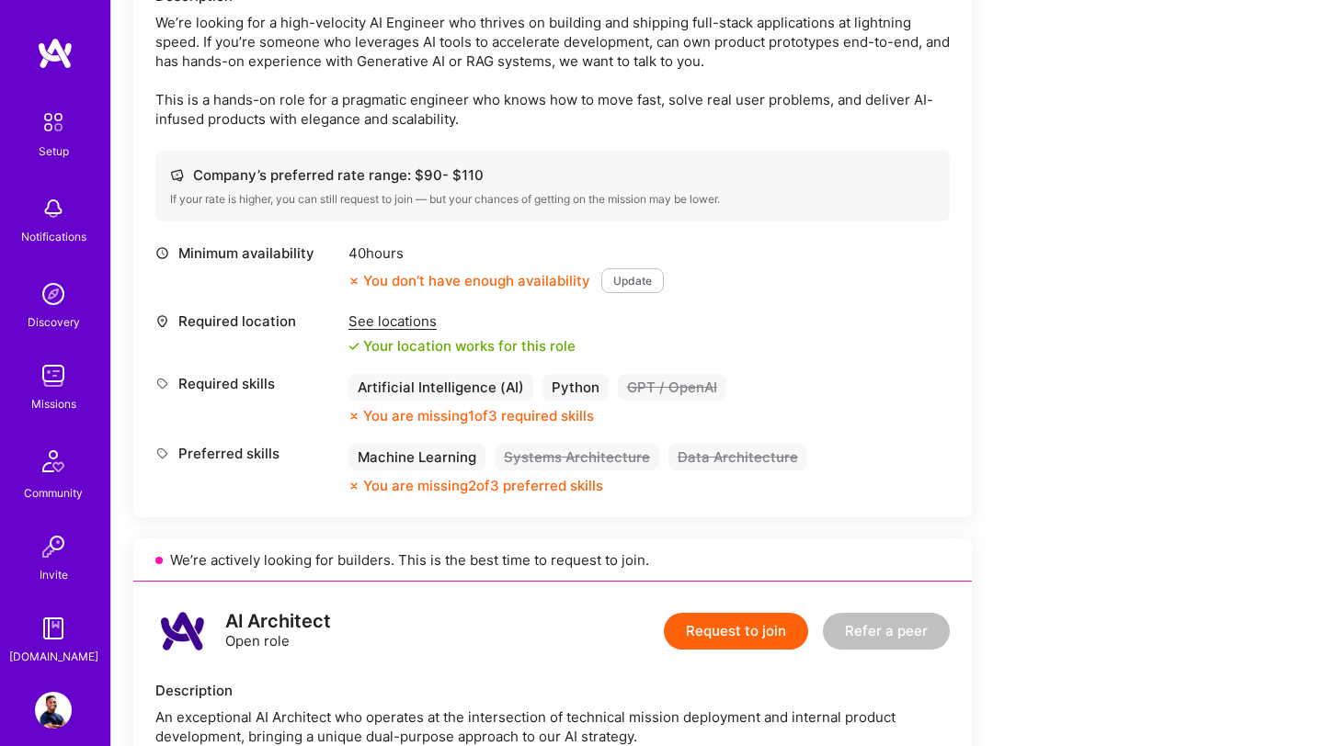
scroll to position [586, 0]
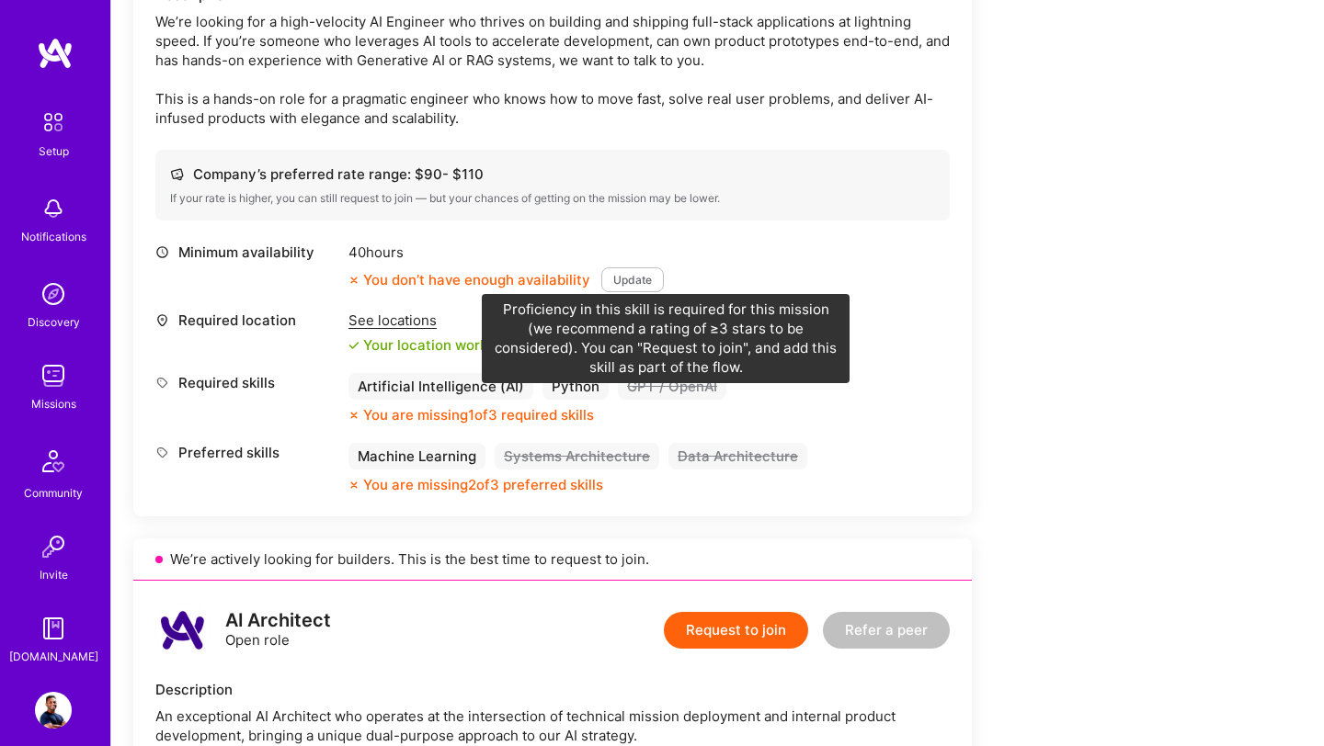
click at [675, 397] on div "GPT / OpenAI" at bounding box center [672, 386] width 108 height 27
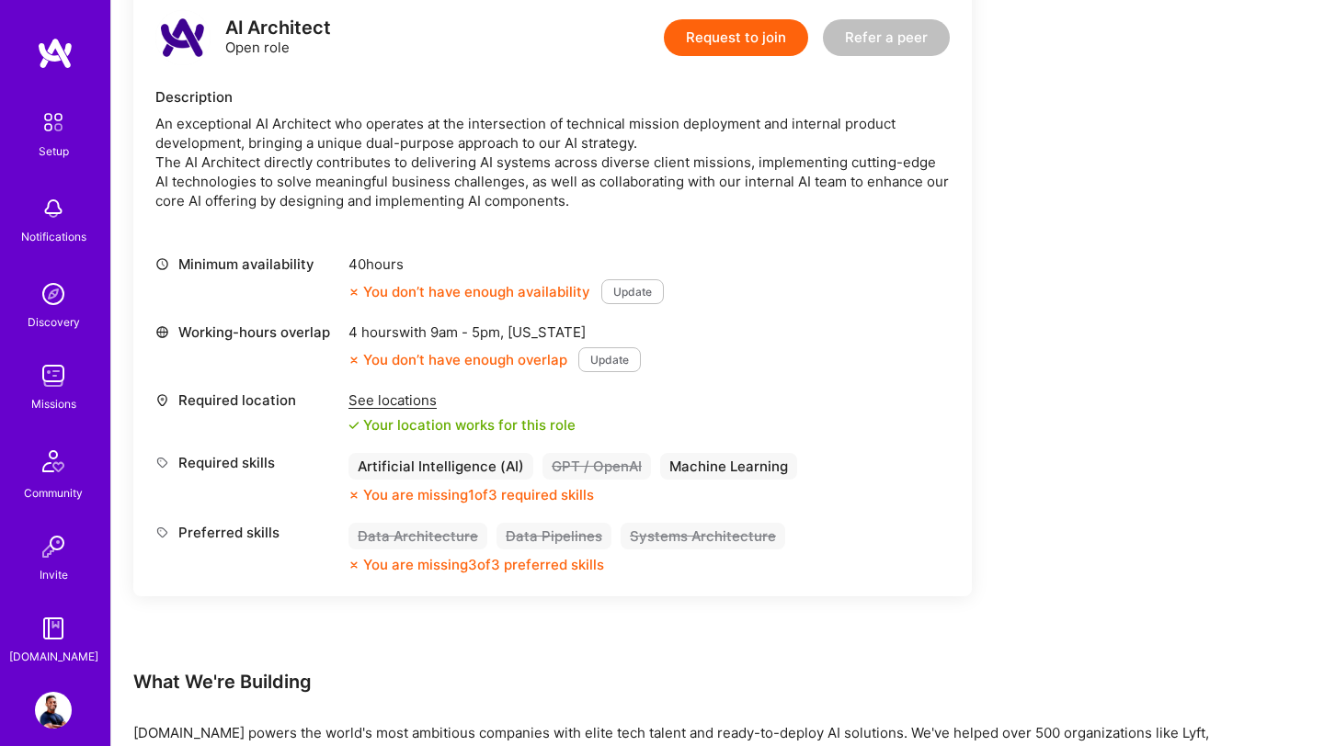
scroll to position [1218, 0]
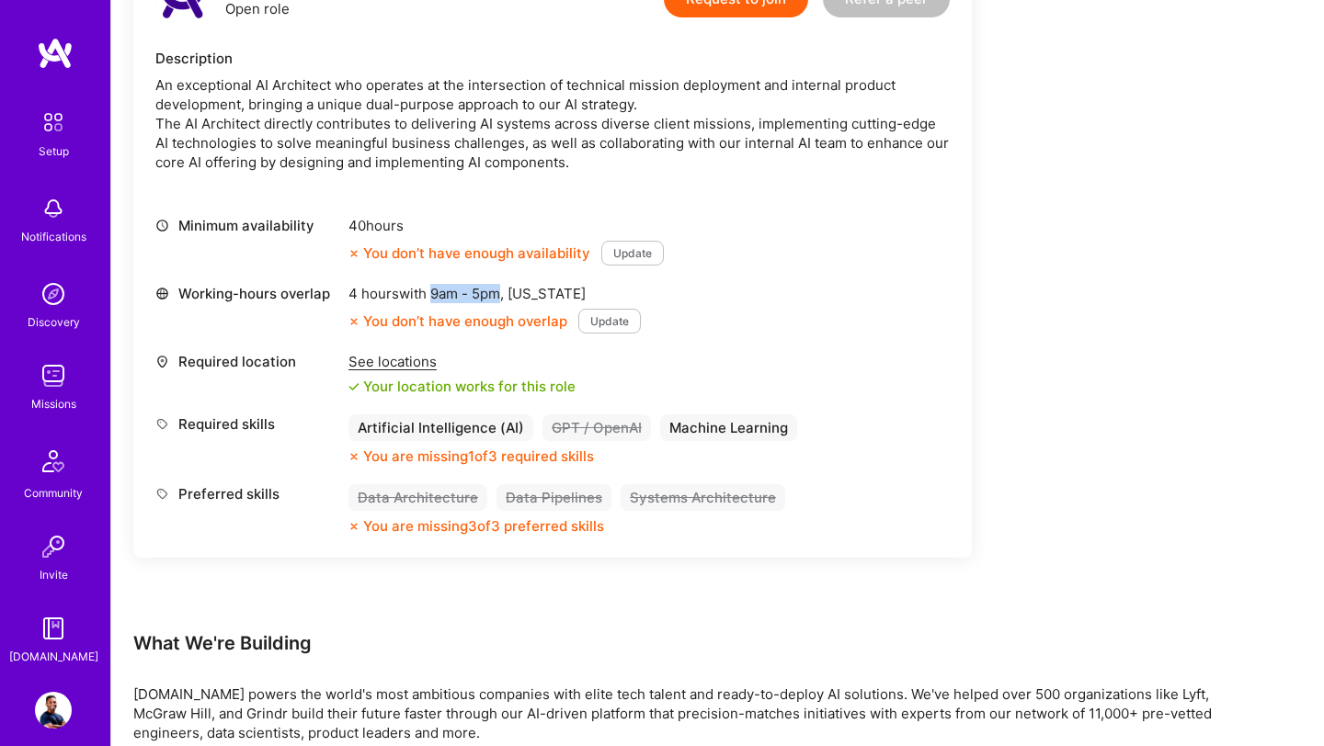
drag, startPoint x: 436, startPoint y: 313, endPoint x: 500, endPoint y: 309, distance: 64.4
click at [501, 302] on span "9am - 5pm ," at bounding box center [466, 293] width 81 height 17
drag, startPoint x: 347, startPoint y: 312, endPoint x: 597, endPoint y: 316, distance: 250.1
click at [598, 303] on div "4 hours with 9am - 5pm , [US_STATE]" at bounding box center [494, 293] width 292 height 19
copy div "4 hours with 9am - 5pm , [US_STATE]"
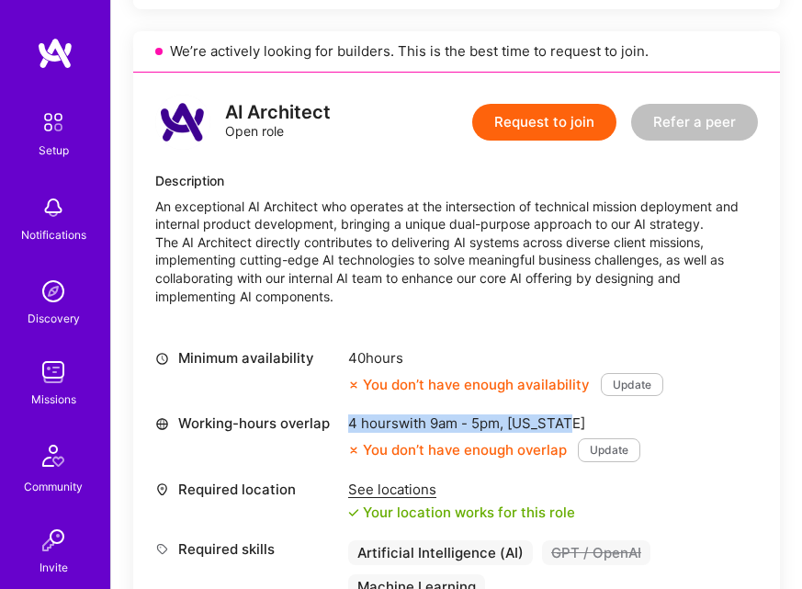
scroll to position [1210, 0]
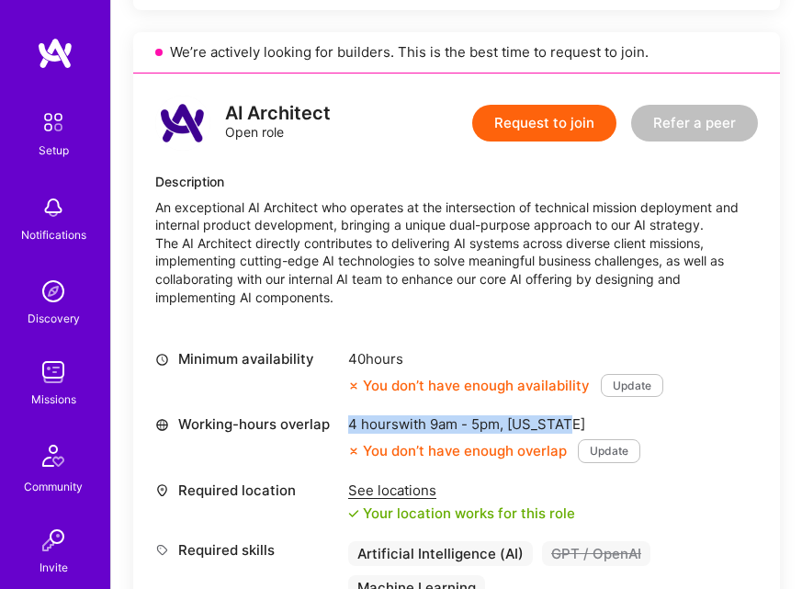
click at [616, 460] on button "Update" at bounding box center [609, 451] width 63 height 24
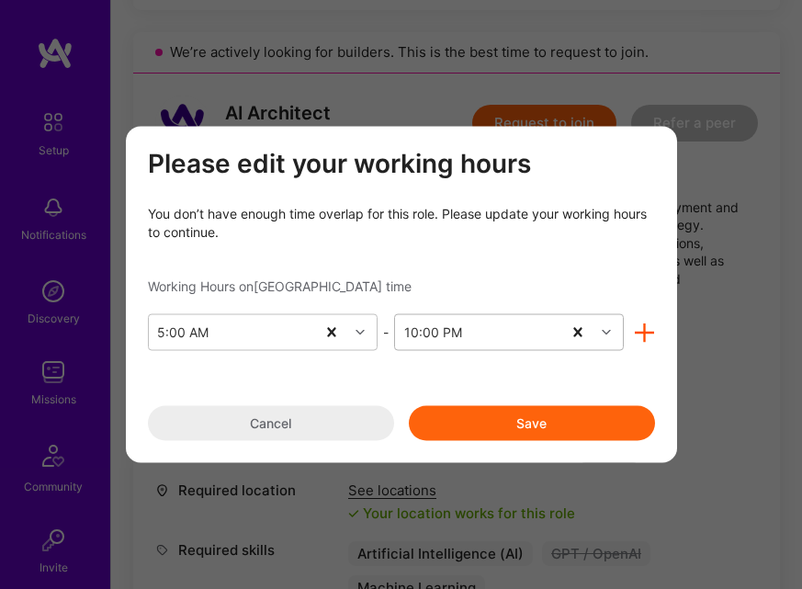
click at [606, 335] on icon "modal" at bounding box center [606, 332] width 9 height 9
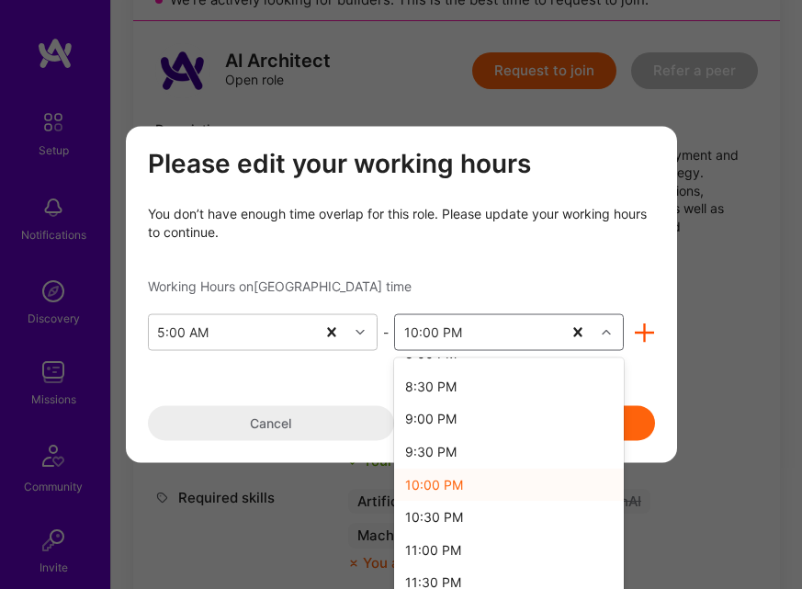
scroll to position [1009, 0]
click at [426, 543] on div "11:00 PM" at bounding box center [509, 546] width 230 height 33
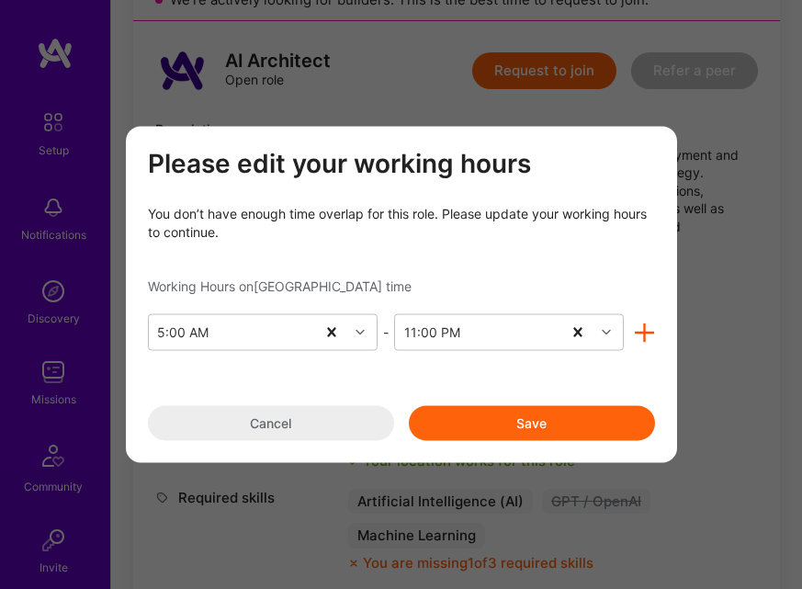
click at [542, 415] on button "Save" at bounding box center [532, 423] width 246 height 35
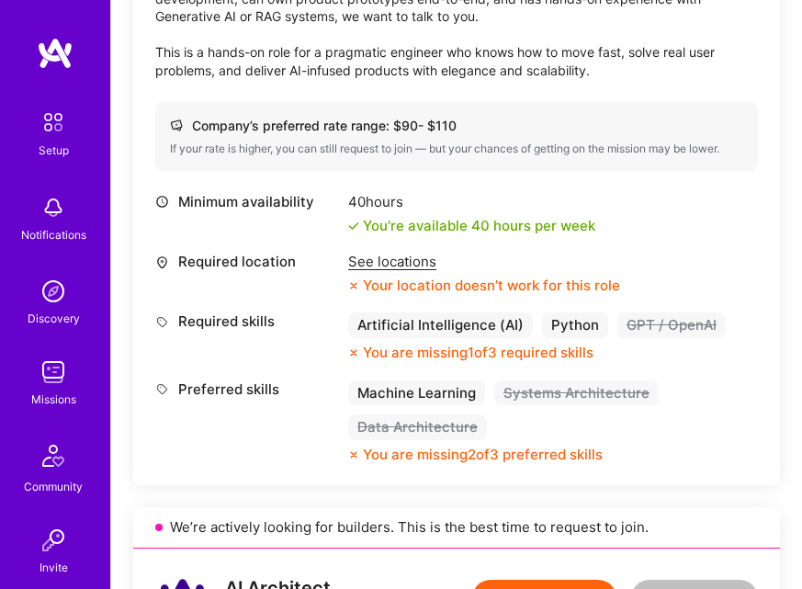
scroll to position [731, 0]
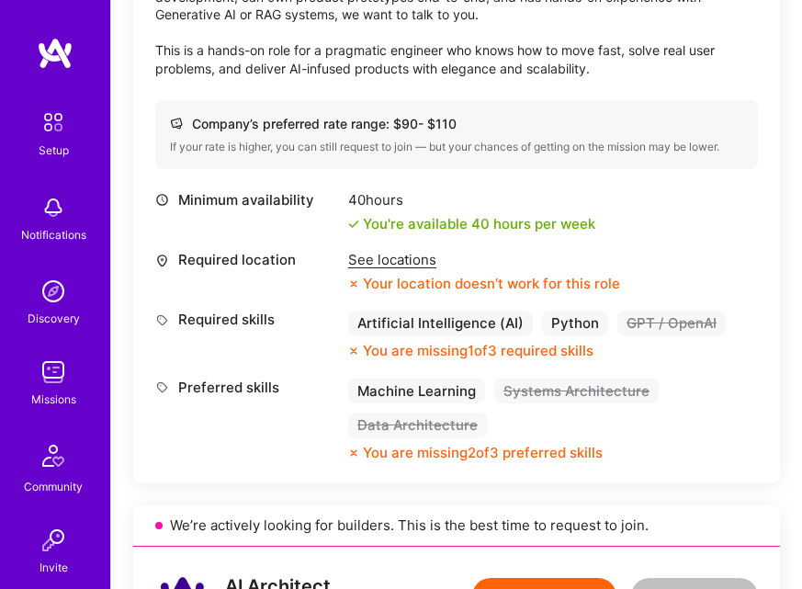
click at [403, 269] on div "See locations" at bounding box center [484, 260] width 272 height 18
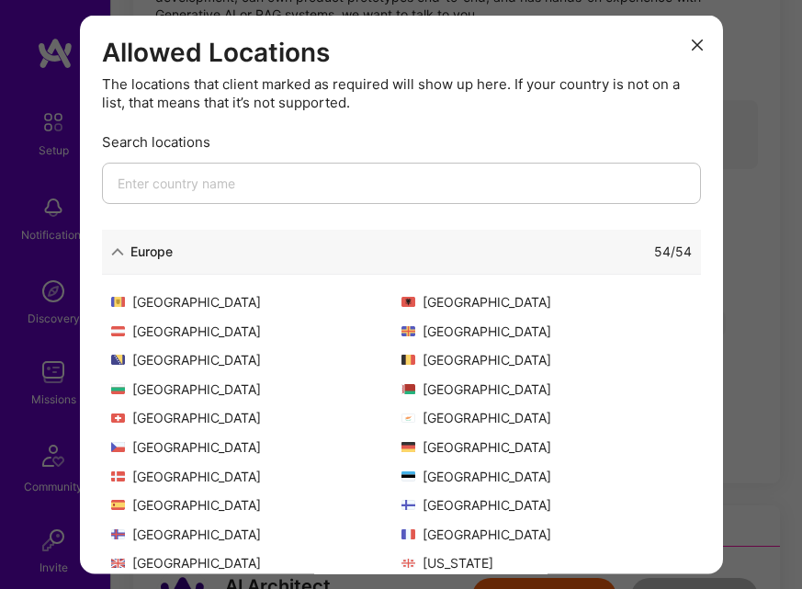
click at [696, 40] on icon "modal" at bounding box center [697, 45] width 11 height 11
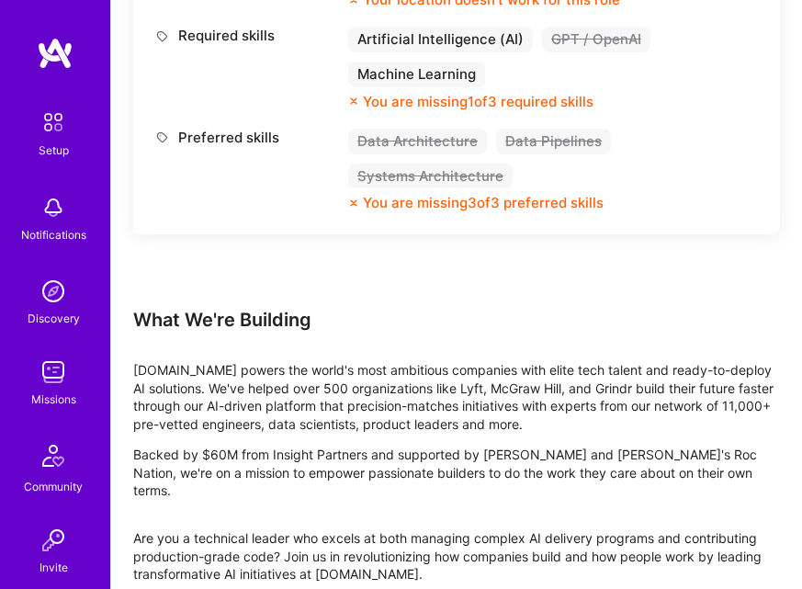
scroll to position [1729, 0]
